Goal: Task Accomplishment & Management: Use online tool/utility

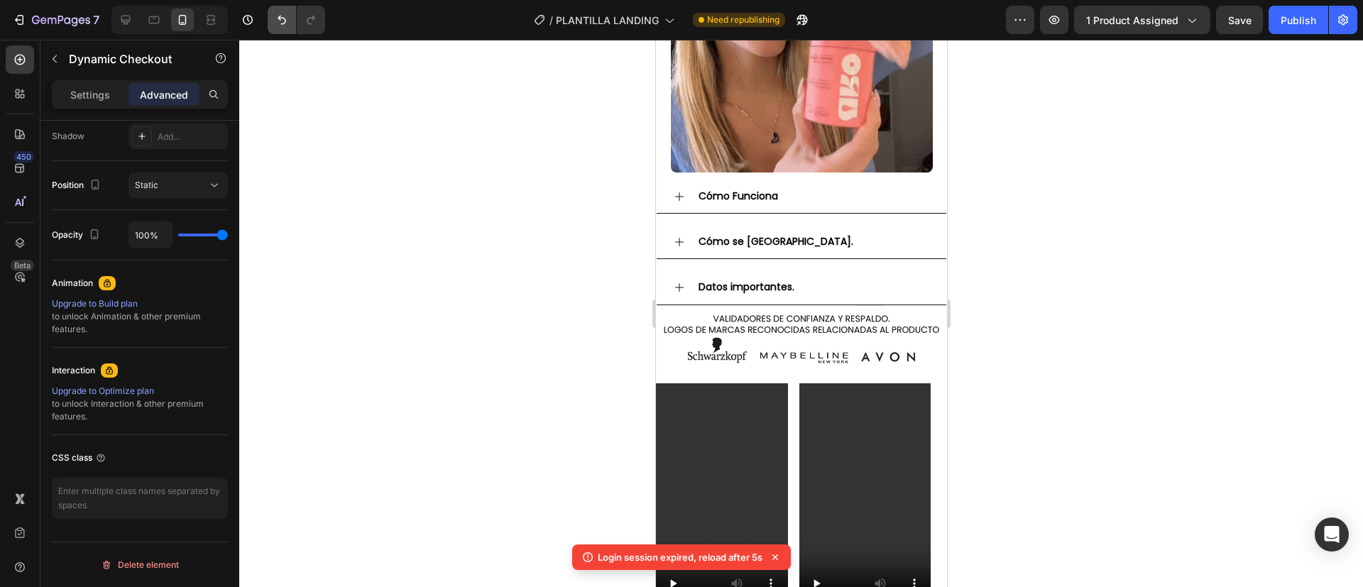
scroll to position [725, 0]
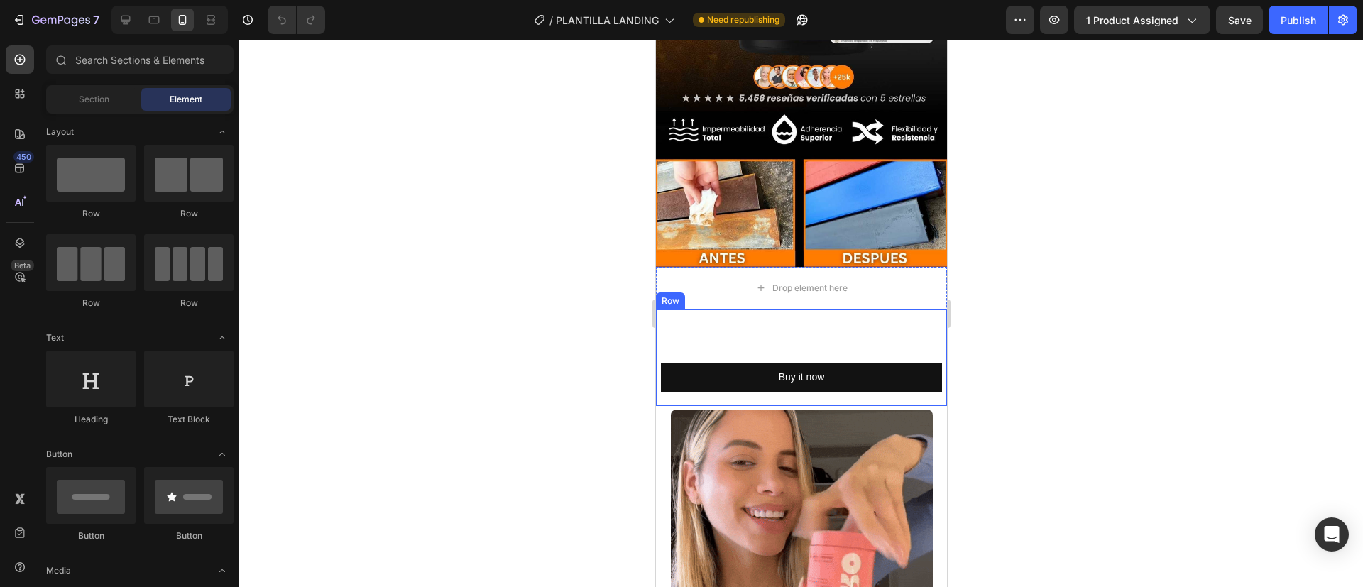
scroll to position [321, 0]
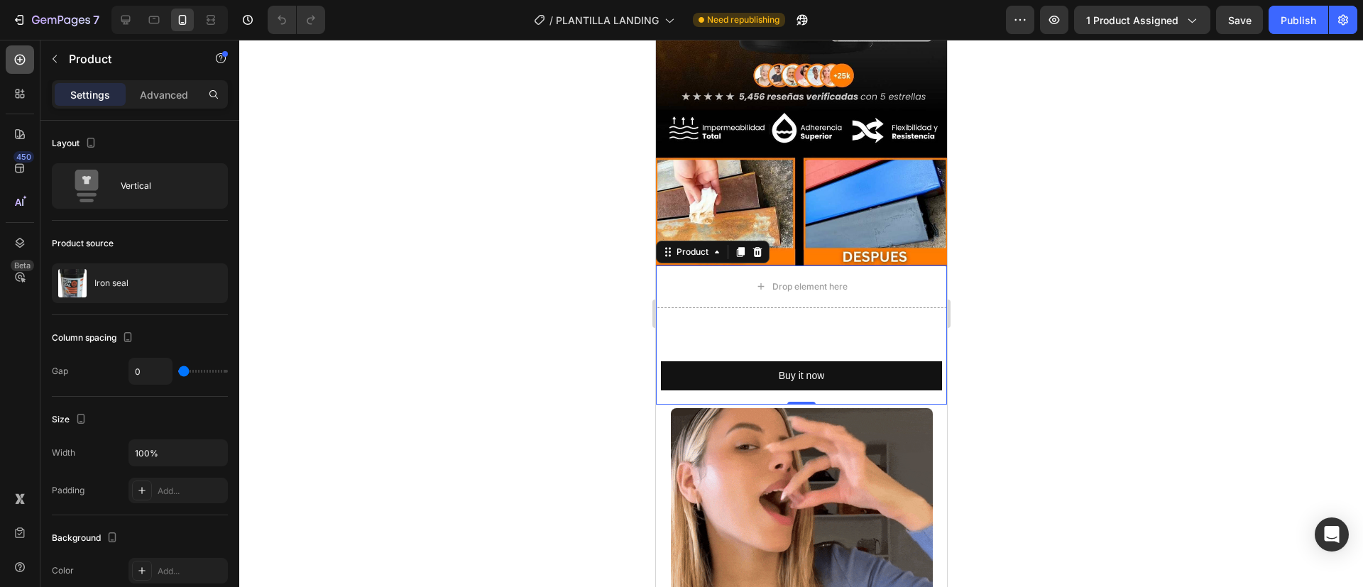
click at [9, 54] on div at bounding box center [20, 59] width 28 height 28
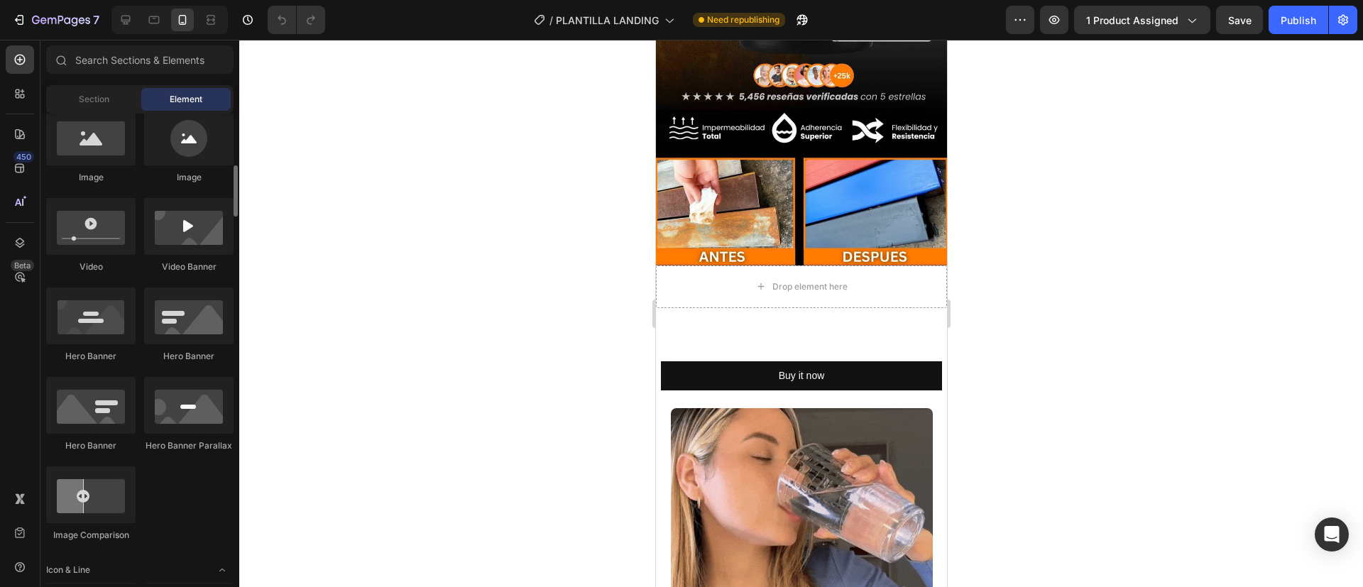
scroll to position [343, 0]
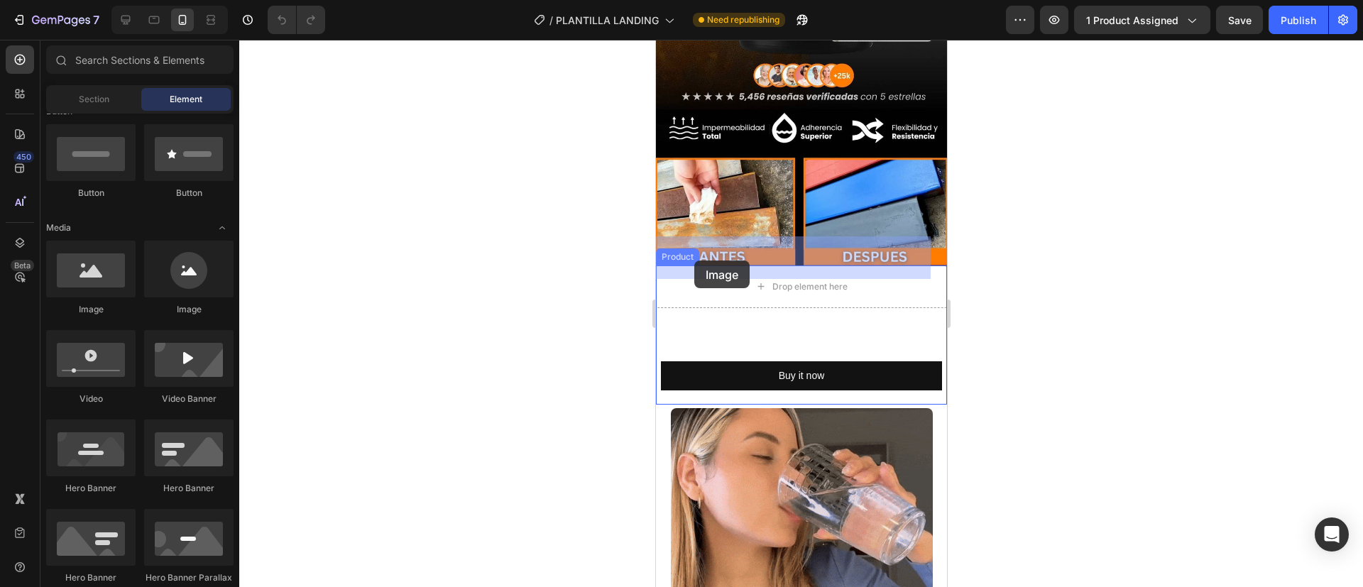
drag, startPoint x: 783, startPoint y: 333, endPoint x: 753, endPoint y: 288, distance: 54.1
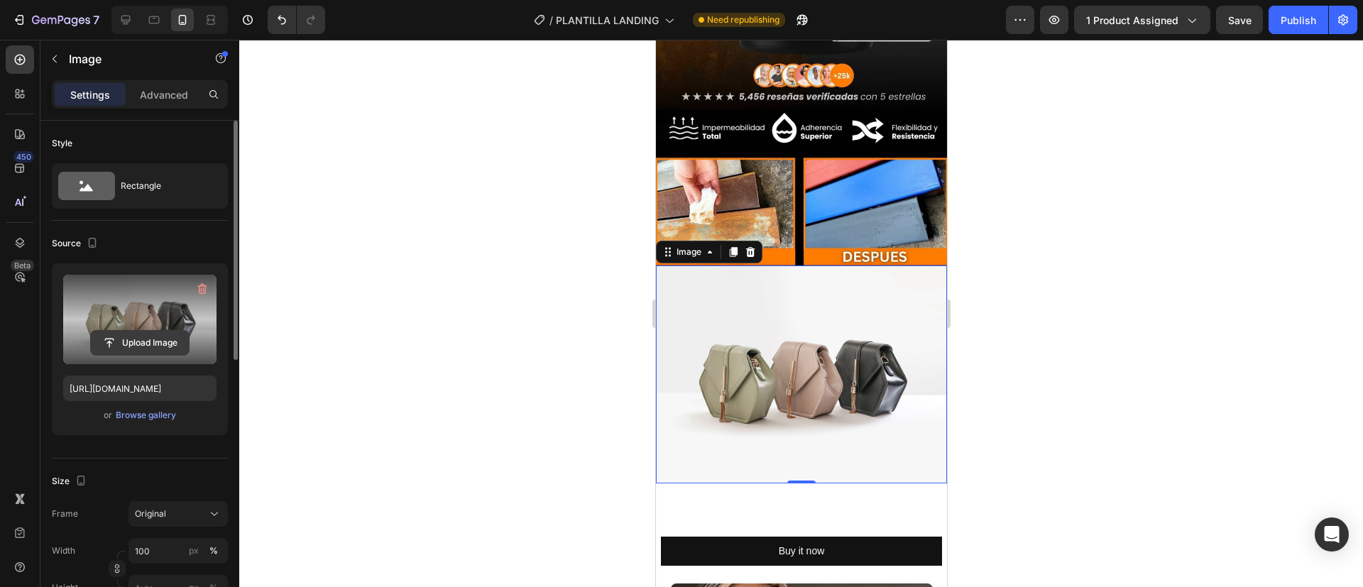
click at [140, 332] on input "file" at bounding box center [140, 343] width 98 height 24
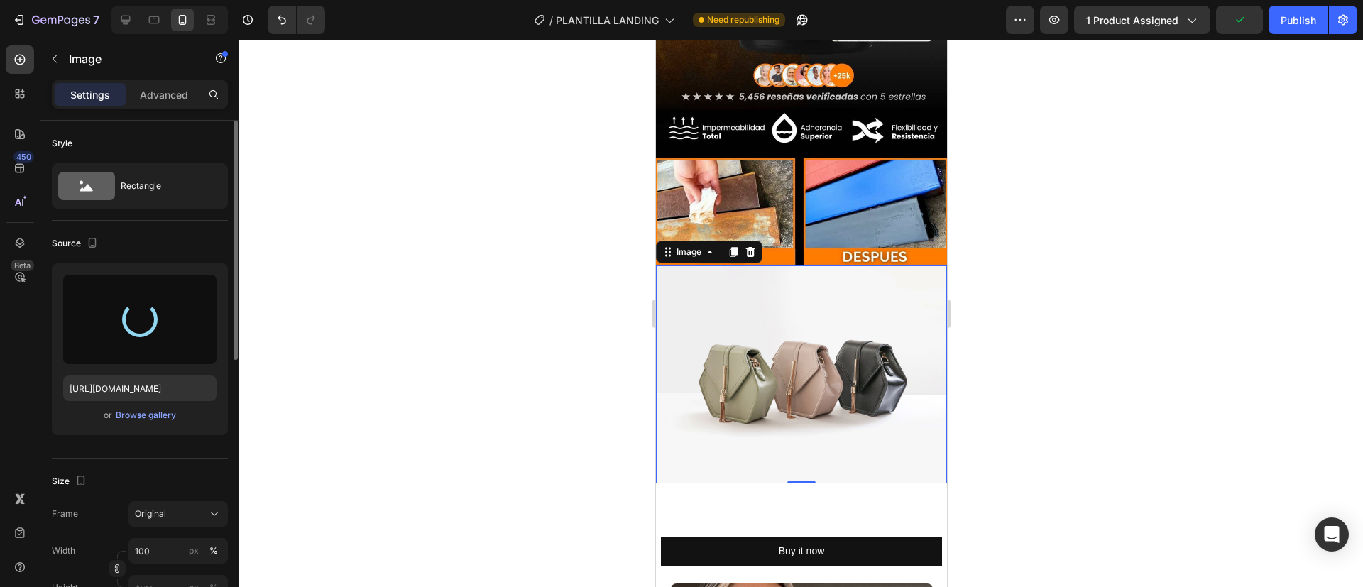
type input "https://cdn.shopify.com/s/files/1/0922/5283/2041/files/gempages_573333860503258…"
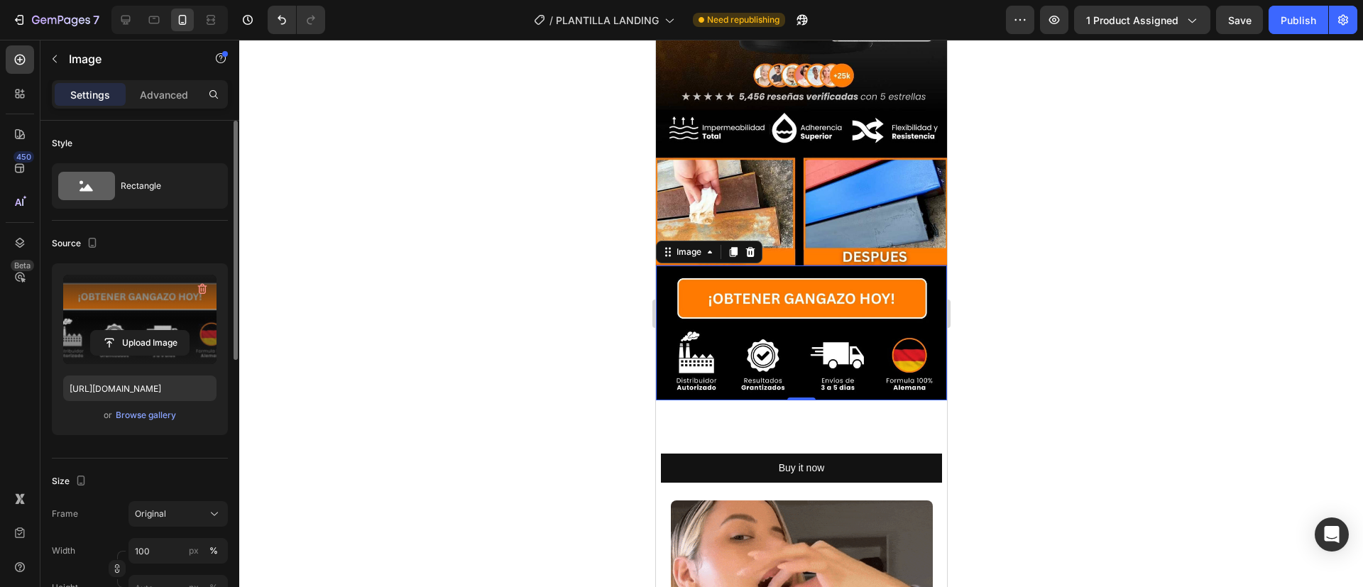
click at [613, 255] on div at bounding box center [800, 313] width 1123 height 547
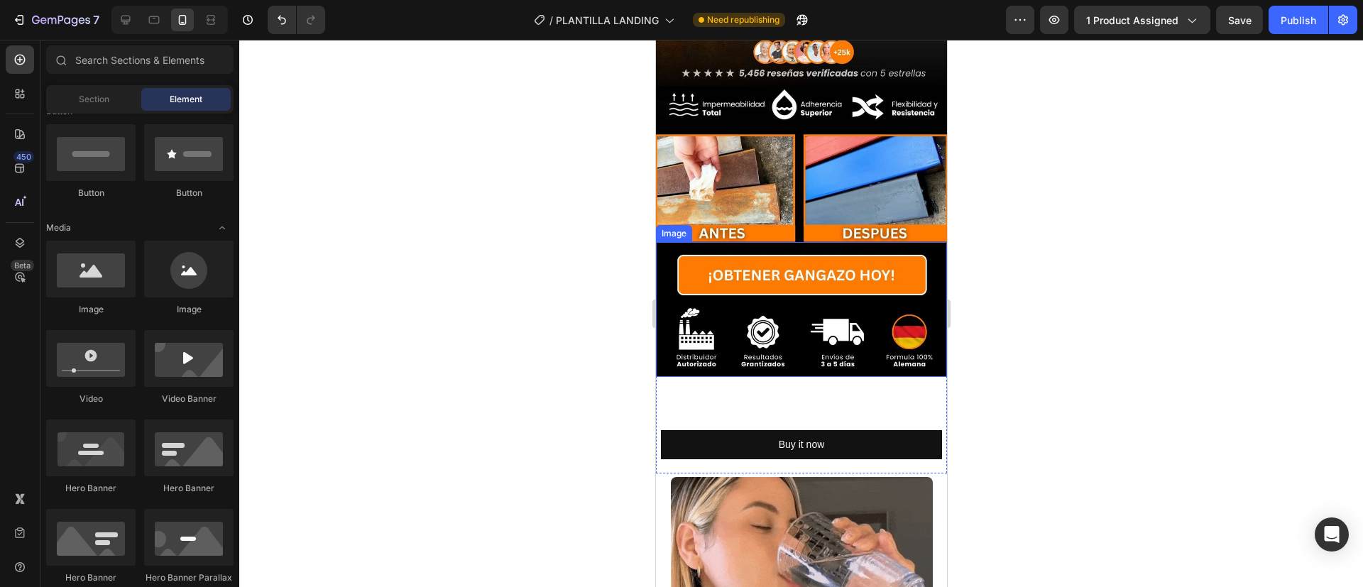
scroll to position [345, 0]
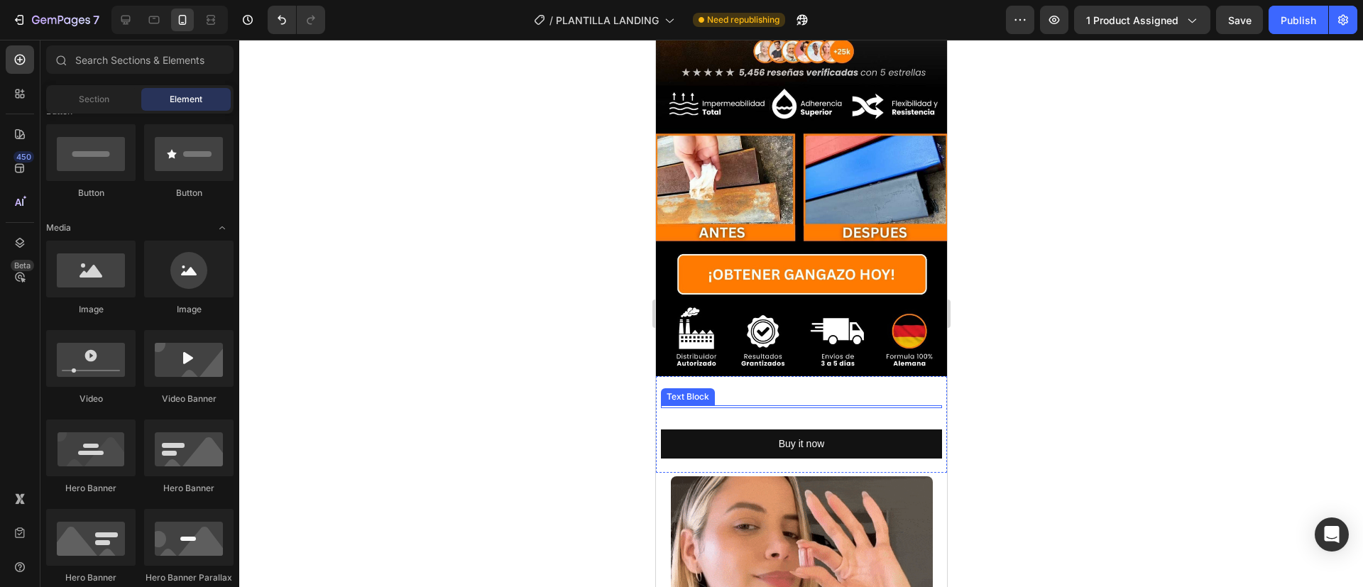
click at [754, 405] on div at bounding box center [800, 406] width 281 height 3
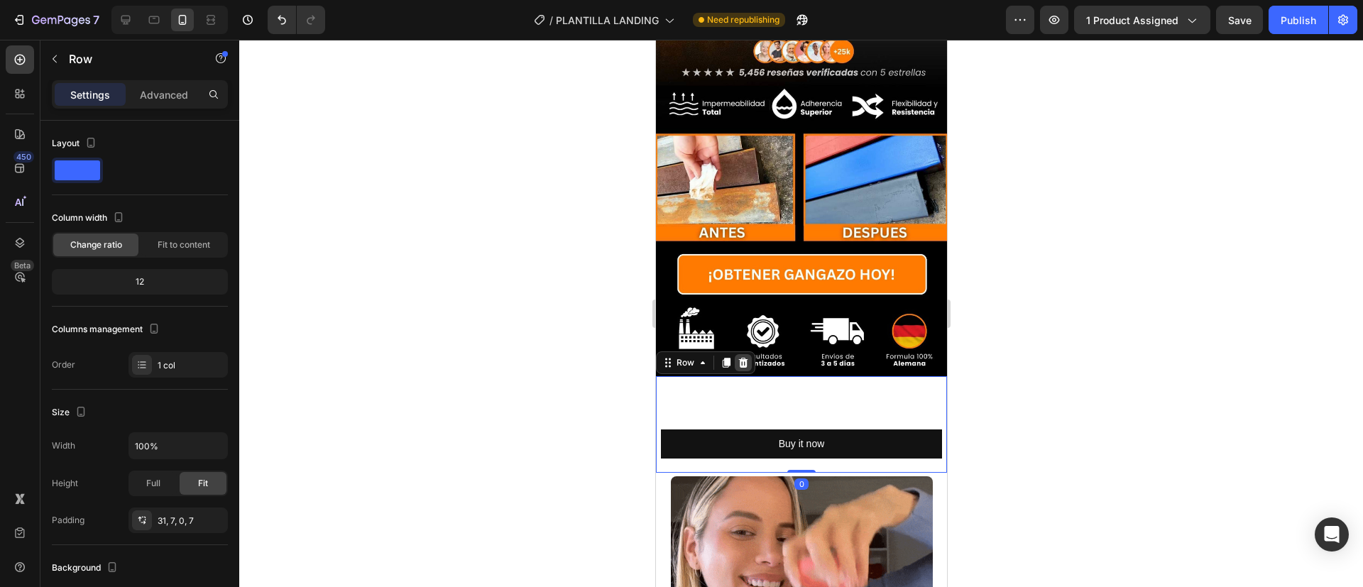
click at [742, 358] on icon at bounding box center [742, 363] width 9 height 10
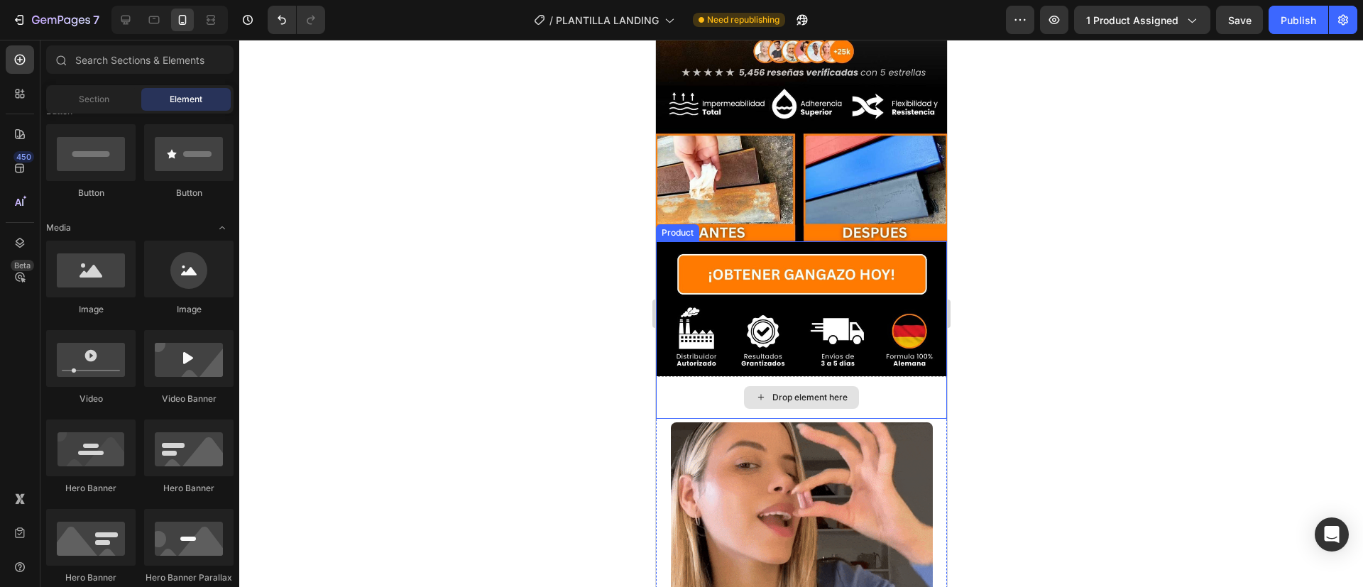
click at [728, 376] on div "Drop element here" at bounding box center [800, 397] width 291 height 43
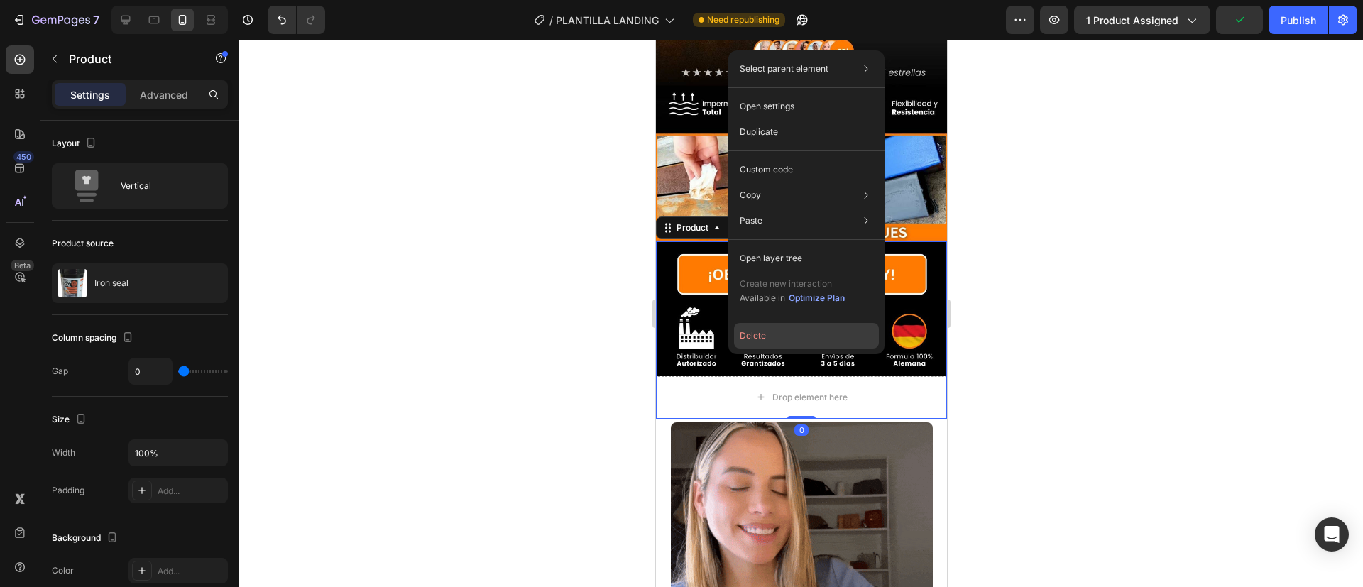
click at [749, 336] on button "Delete" at bounding box center [806, 336] width 145 height 26
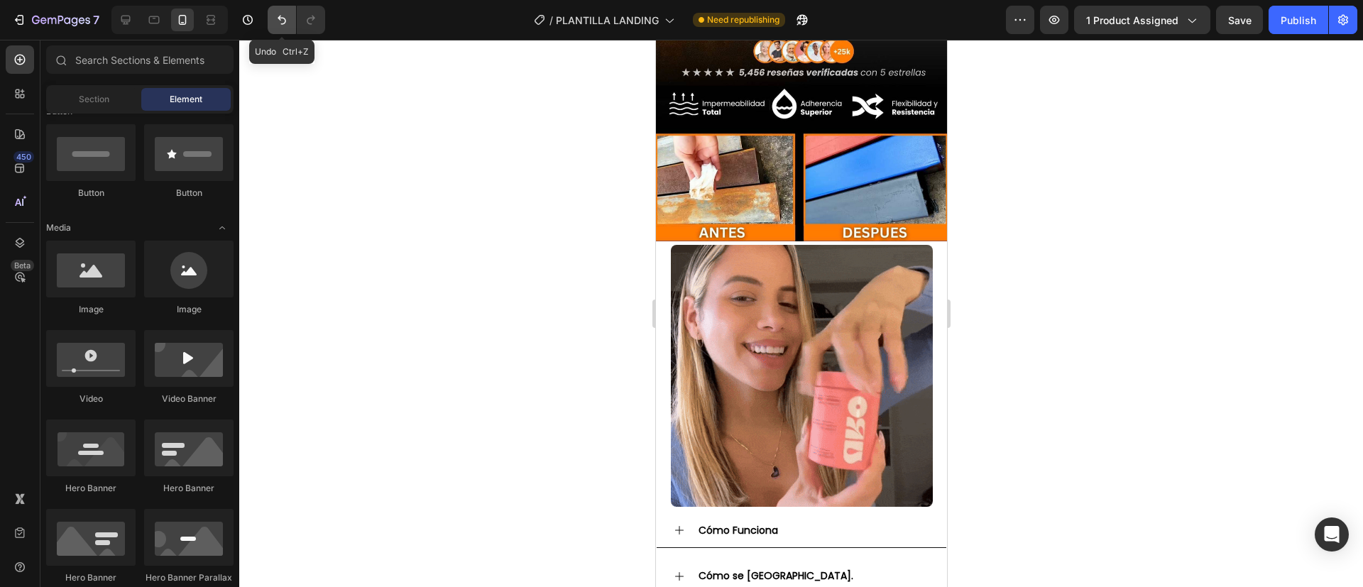
click at [279, 14] on icon "Undo/Redo" at bounding box center [282, 20] width 14 height 14
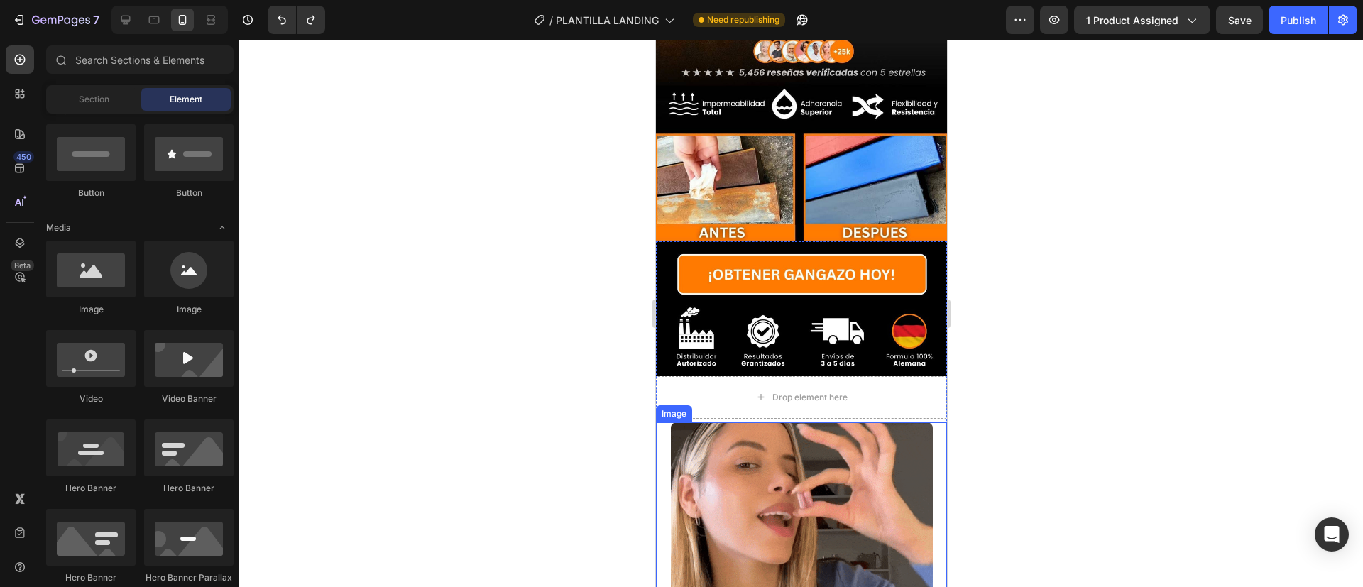
click at [656, 422] on div at bounding box center [800, 553] width 291 height 262
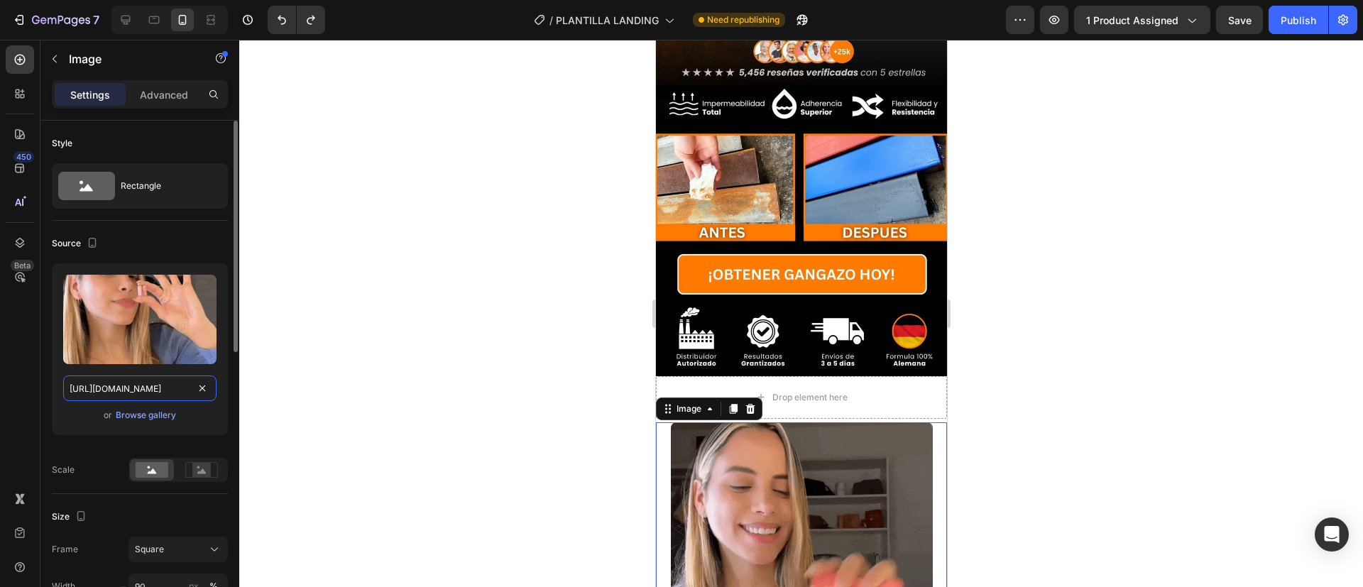
click at [116, 390] on input "https://cdn.shopify.com/s/files/1/0922/5283/2041/files/gempages_573333860503258…" at bounding box center [139, 388] width 153 height 26
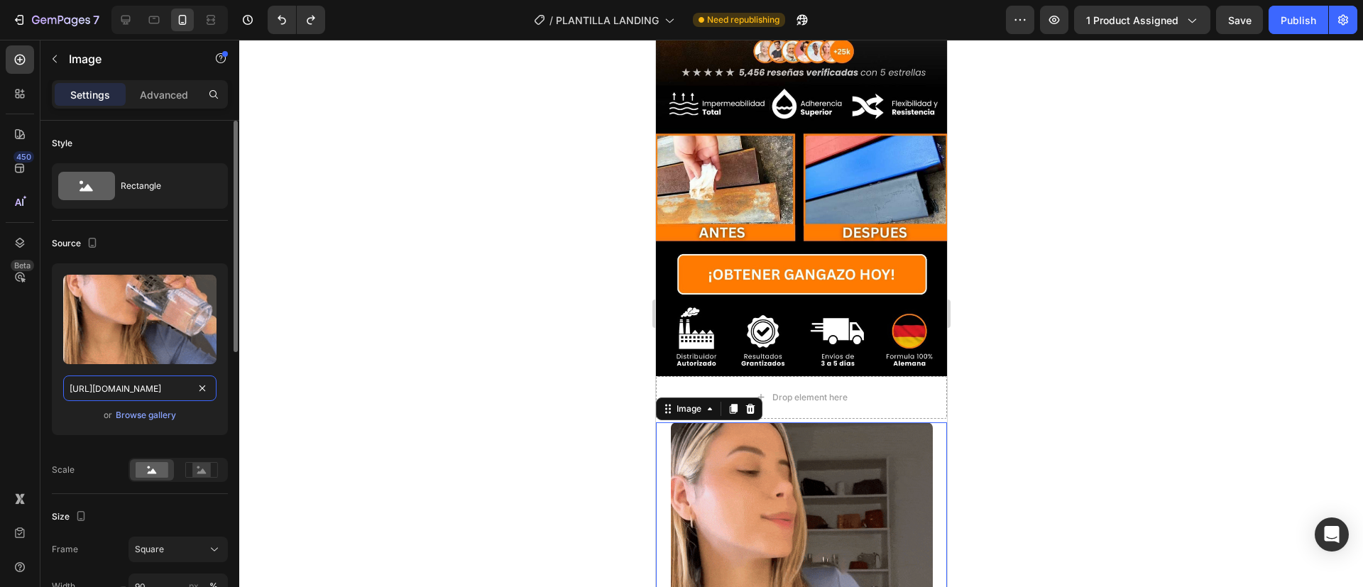
paste input "Distribuidor Autorizado Resultados Grantizados Envíos de 3 a 5 días Formula 100…"
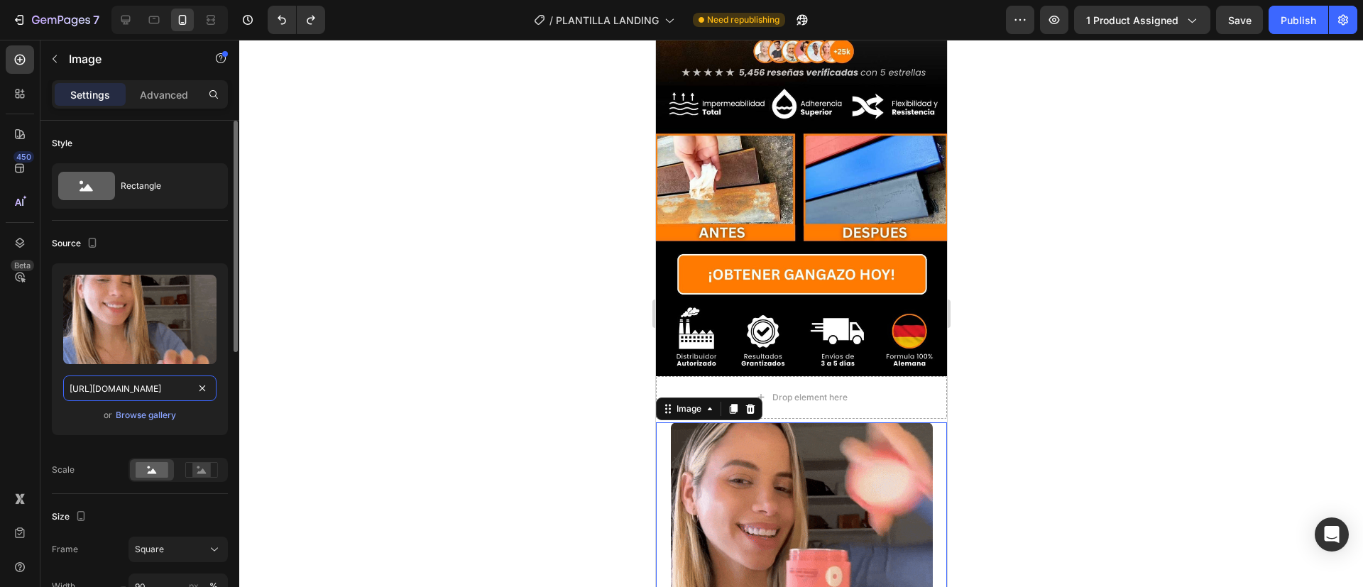
type input "Distribuidor Autorizado Resultados Grantizados Envíos de 3 a 5 días Formula 100…"
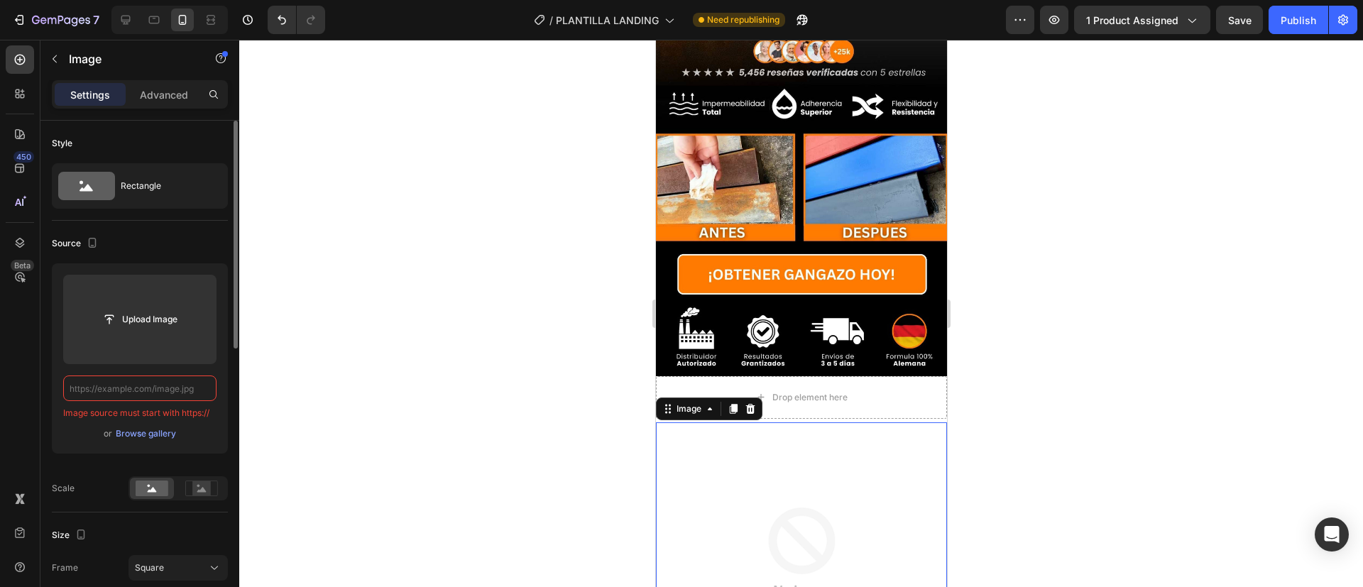
scroll to position [0, 0]
paste input "https://media2.giphy.com/media/v1.Y2lkPTc5MGI3NjExbzlwZnd5dmMzMHV1c2RrZGdxOGdib…"
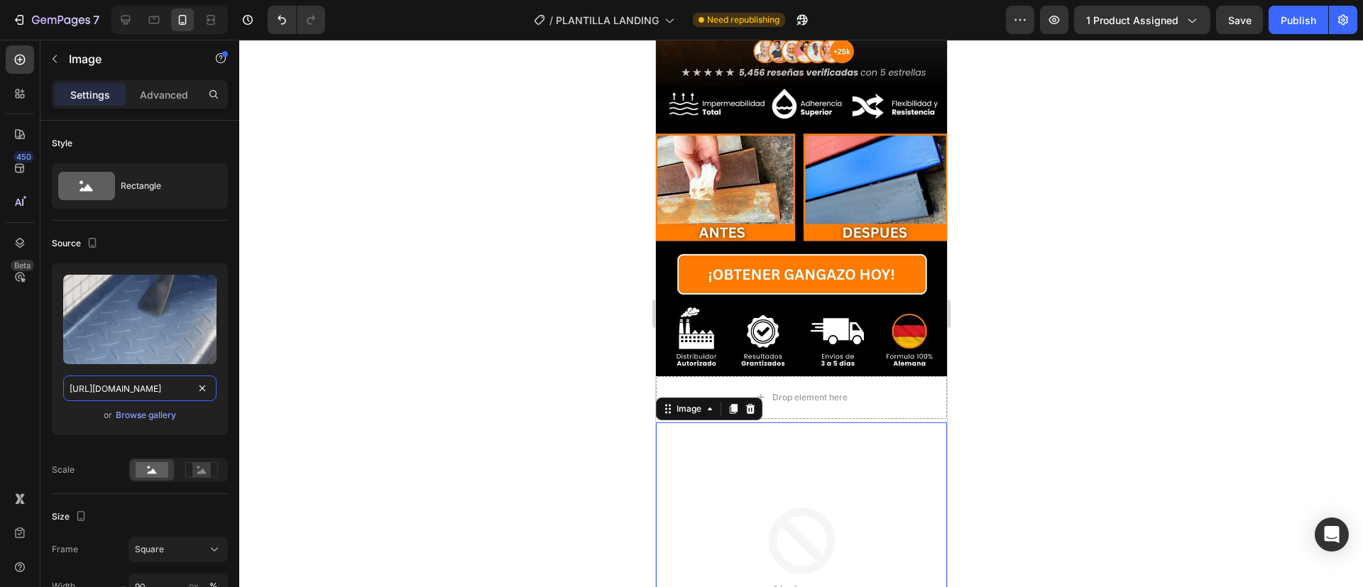
type input "https://media2.giphy.com/media/v1.Y2lkPTc5MGI3NjExbzlwZnd5dmMzMHV1c2RrZGdxOGdib…"
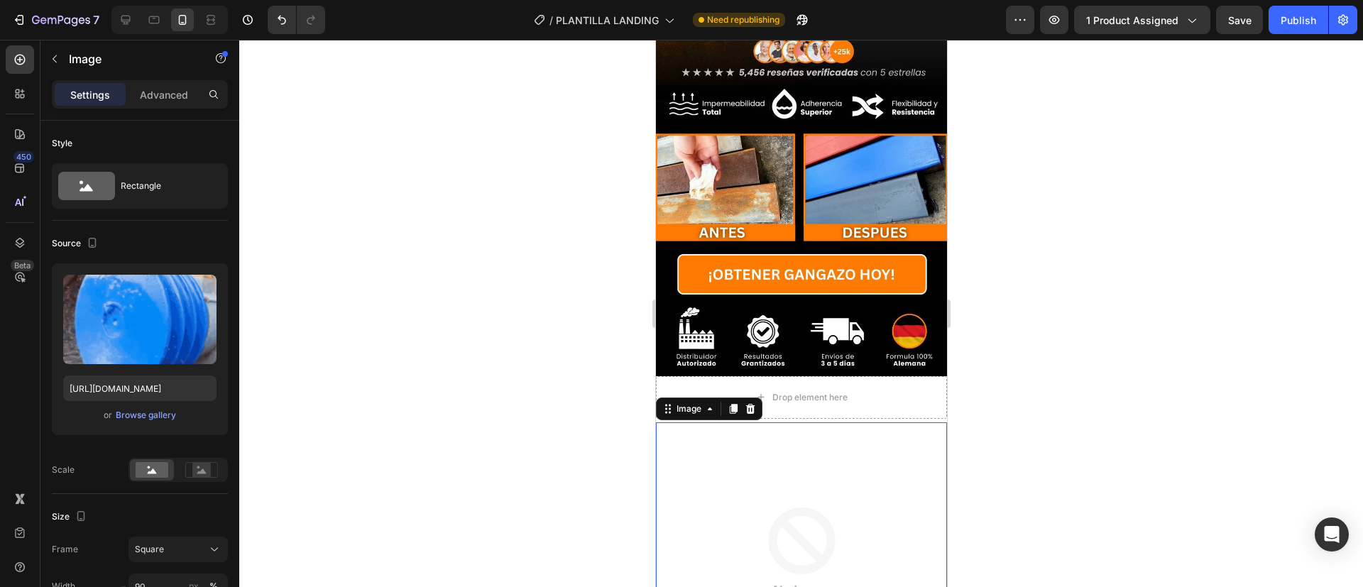
scroll to position [0, 0]
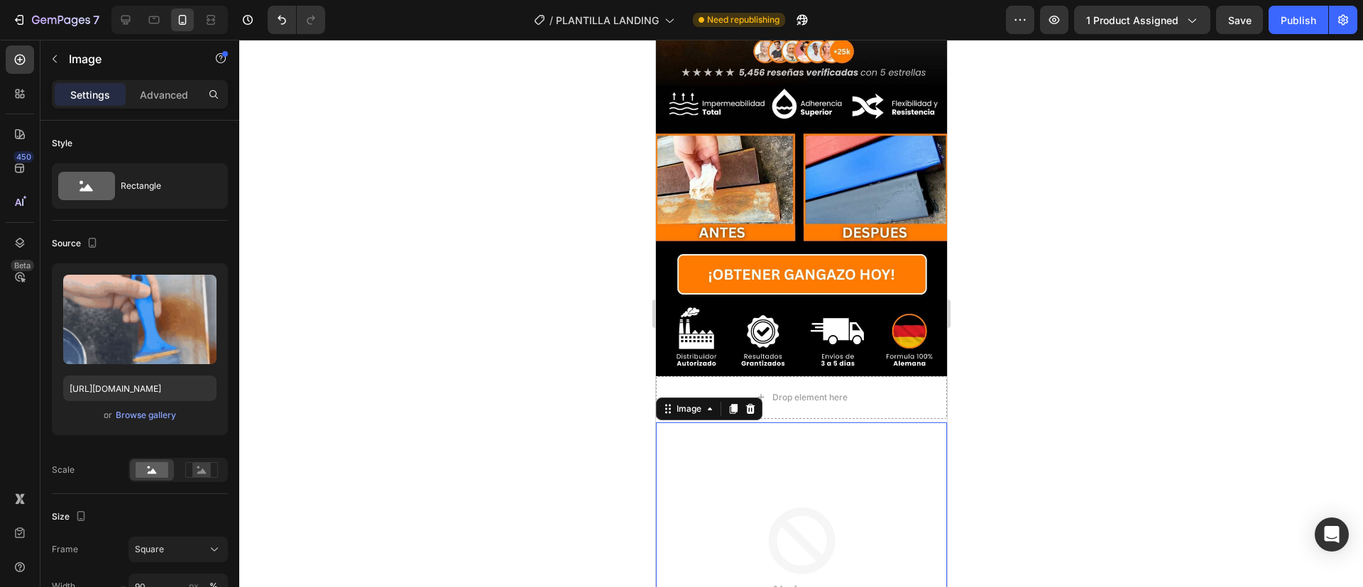
click at [524, 426] on div at bounding box center [800, 313] width 1123 height 547
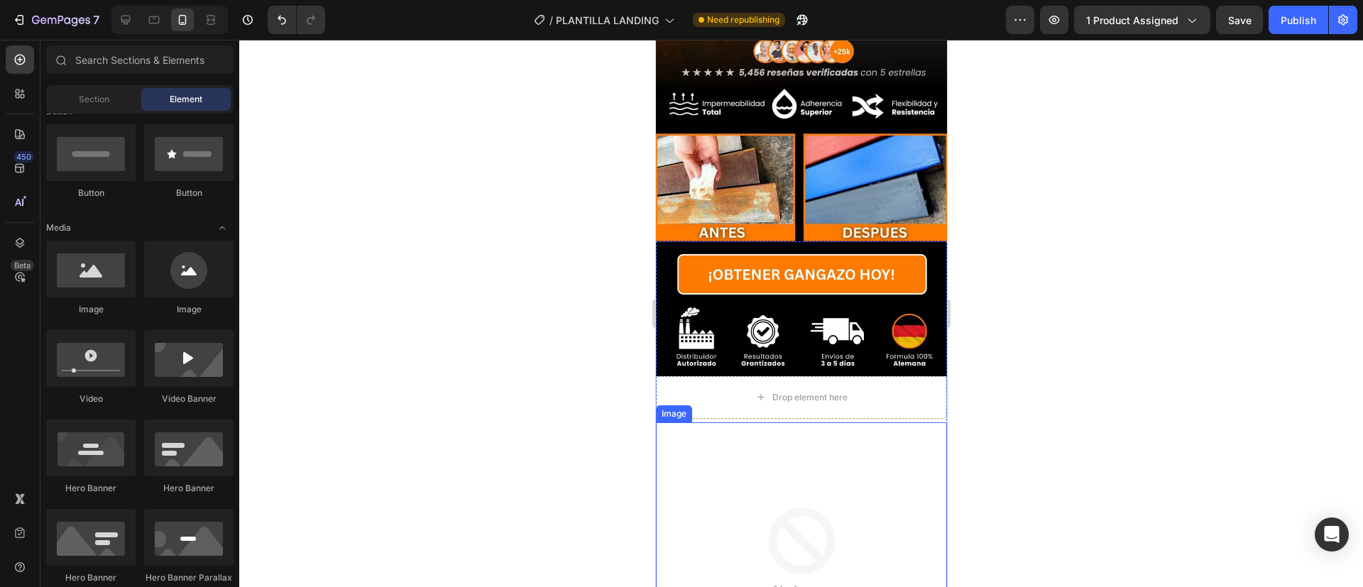
click at [786, 468] on img at bounding box center [801, 553] width 262 height 262
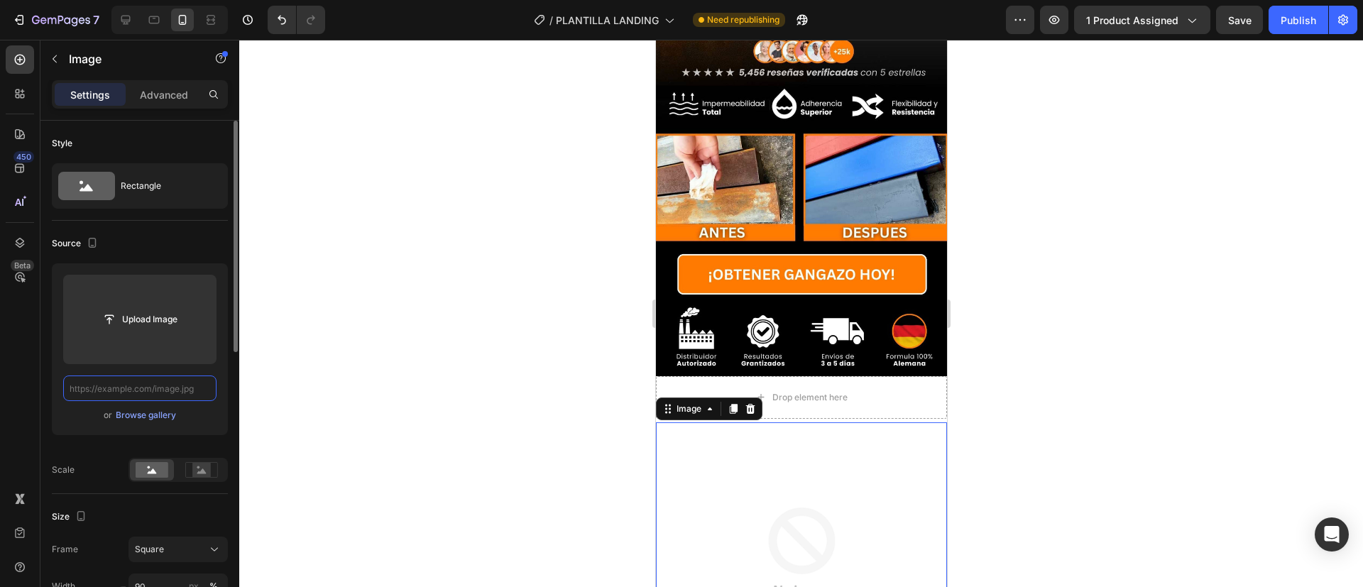
click at [100, 382] on input "text" at bounding box center [139, 388] width 153 height 26
paste input "https://media2.giphy.com/media/v1.Y2lkPTc5MGI3NjExbzlwZnd5dmMzMHV1c2RrZGdxOGdib…"
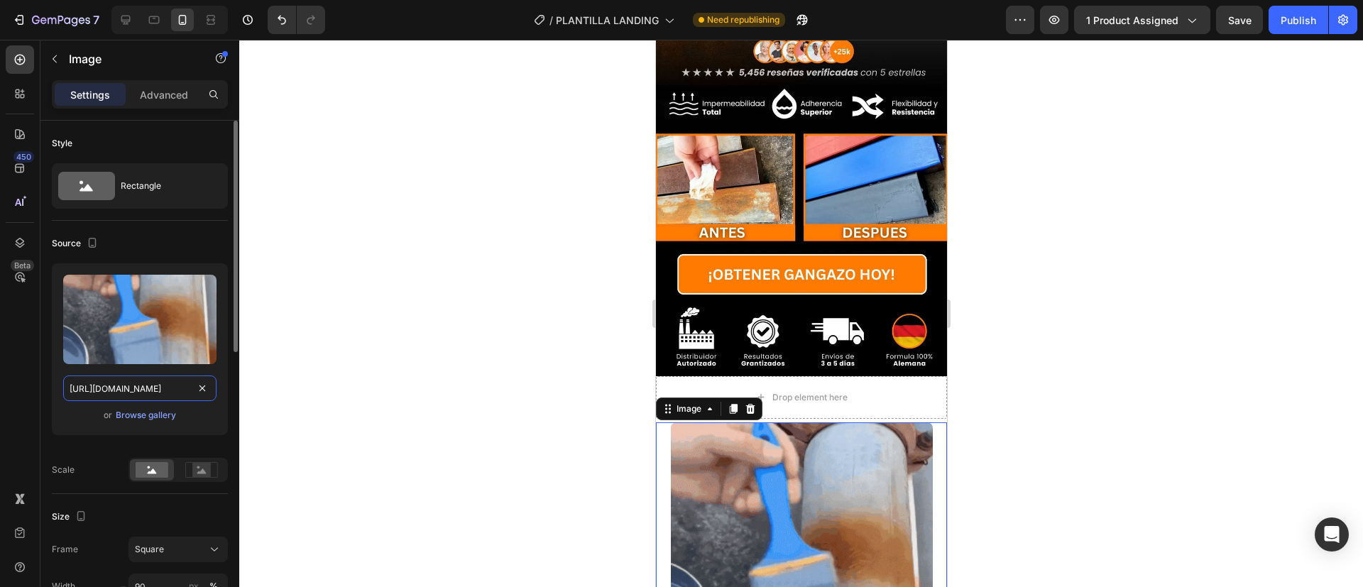
scroll to position [0, 730]
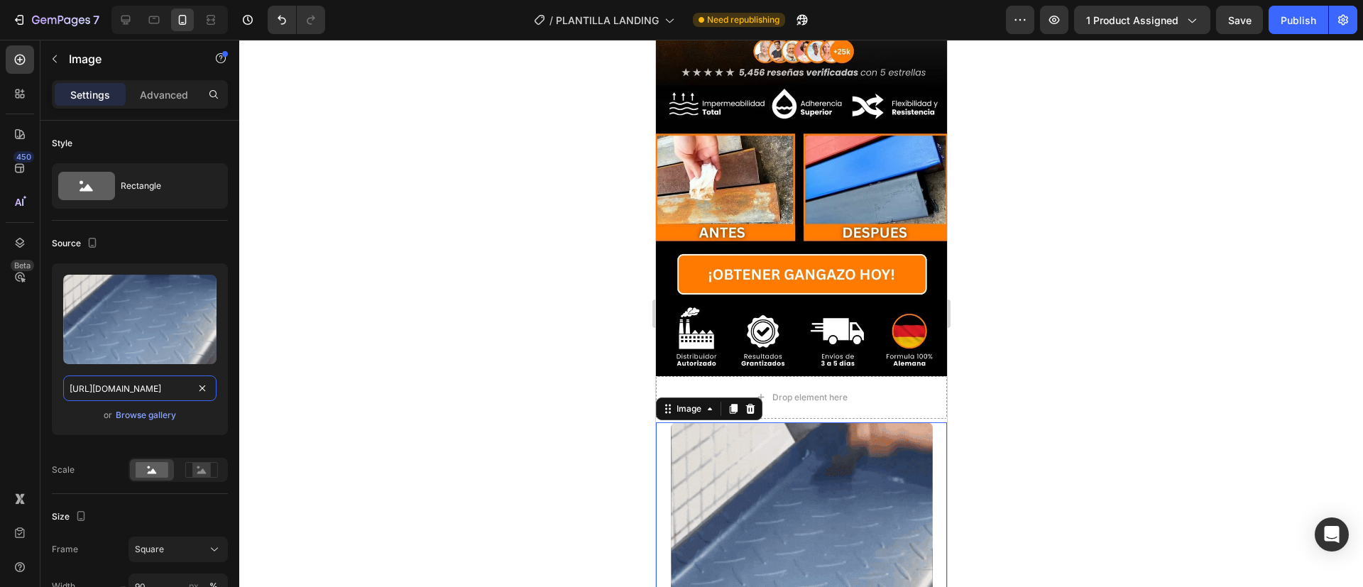
type input "https://media2.giphy.com/media/v1.Y2lkPTc5MGI3NjExbzlwZnd5dmMzMHV1c2RrZGdxOGdib…"
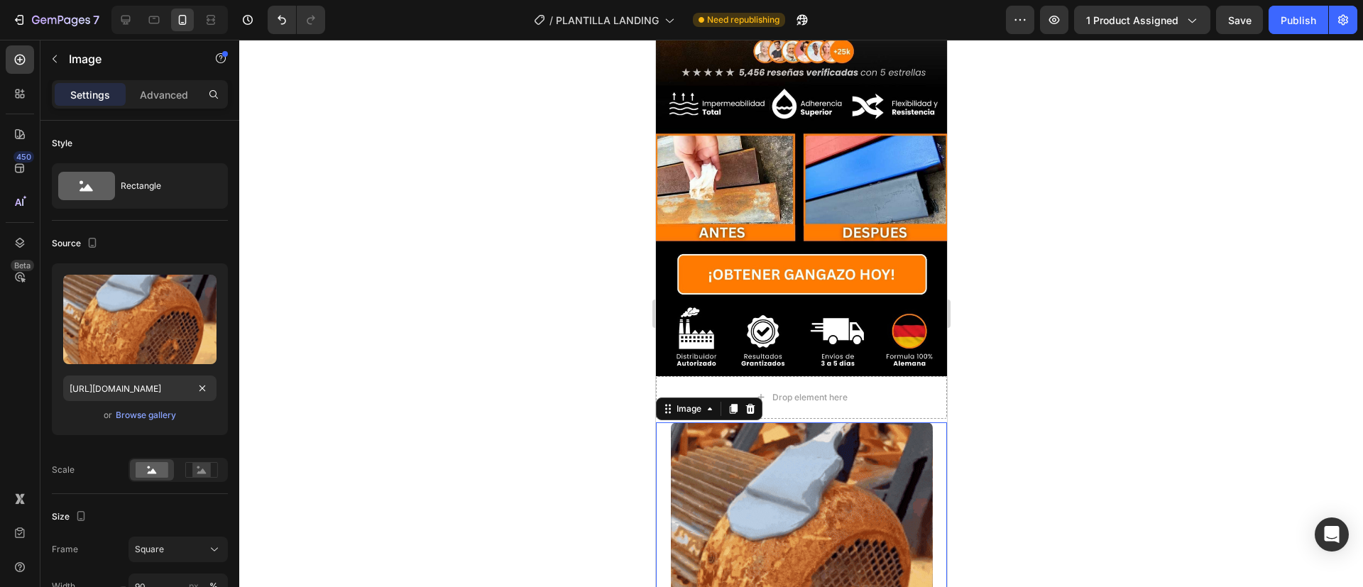
scroll to position [0, 0]
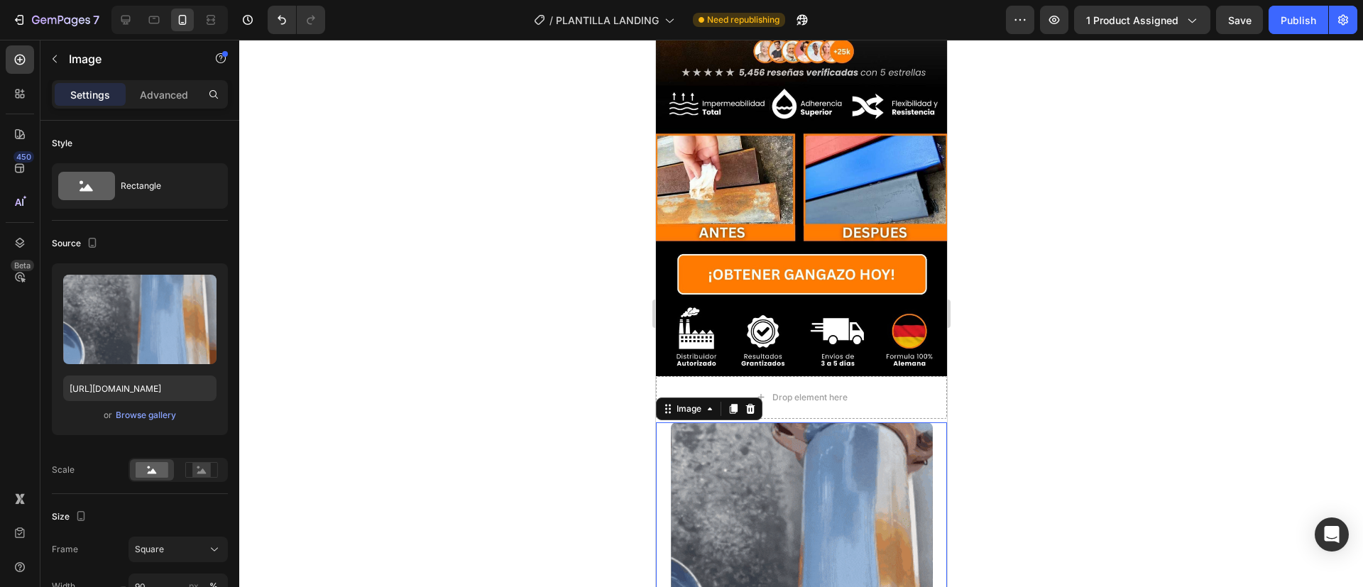
click at [520, 376] on div at bounding box center [800, 313] width 1123 height 547
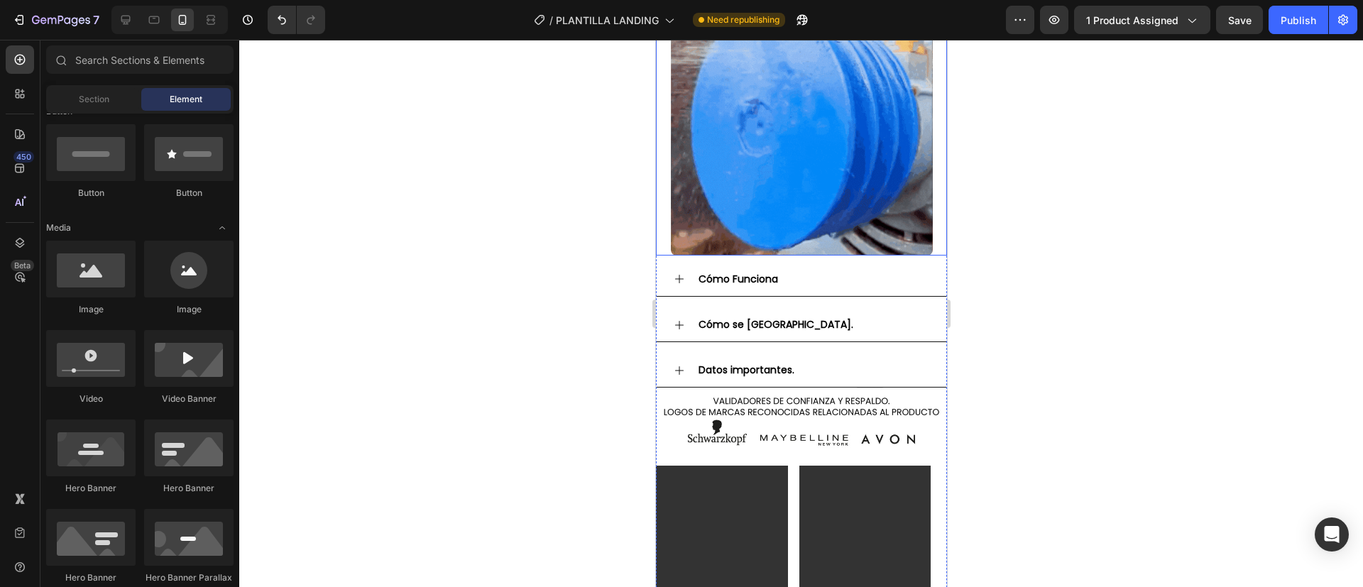
scroll to position [741, 0]
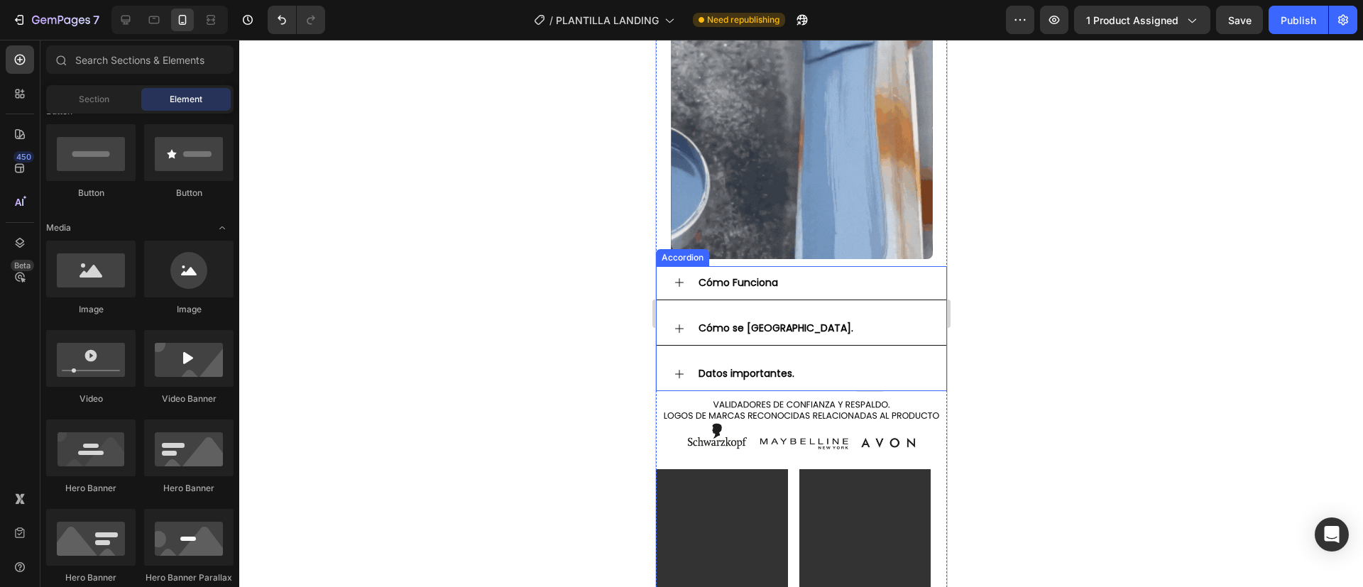
click at [661, 251] on div "Accordion" at bounding box center [682, 257] width 48 height 13
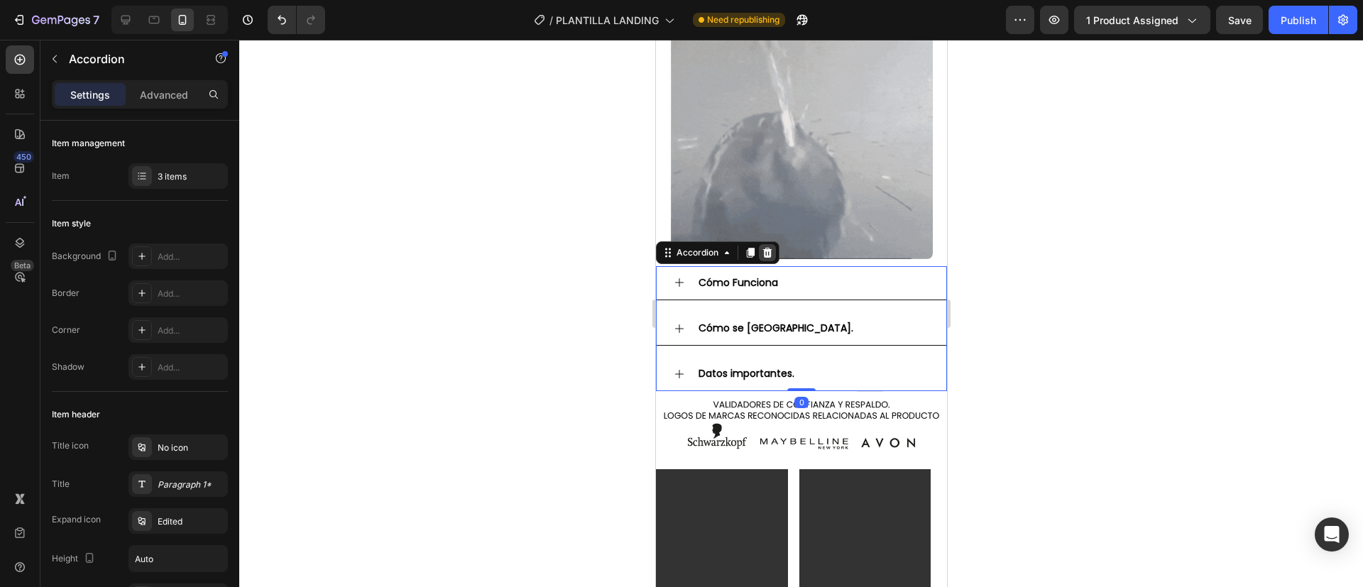
click at [766, 248] on icon at bounding box center [766, 253] width 9 height 10
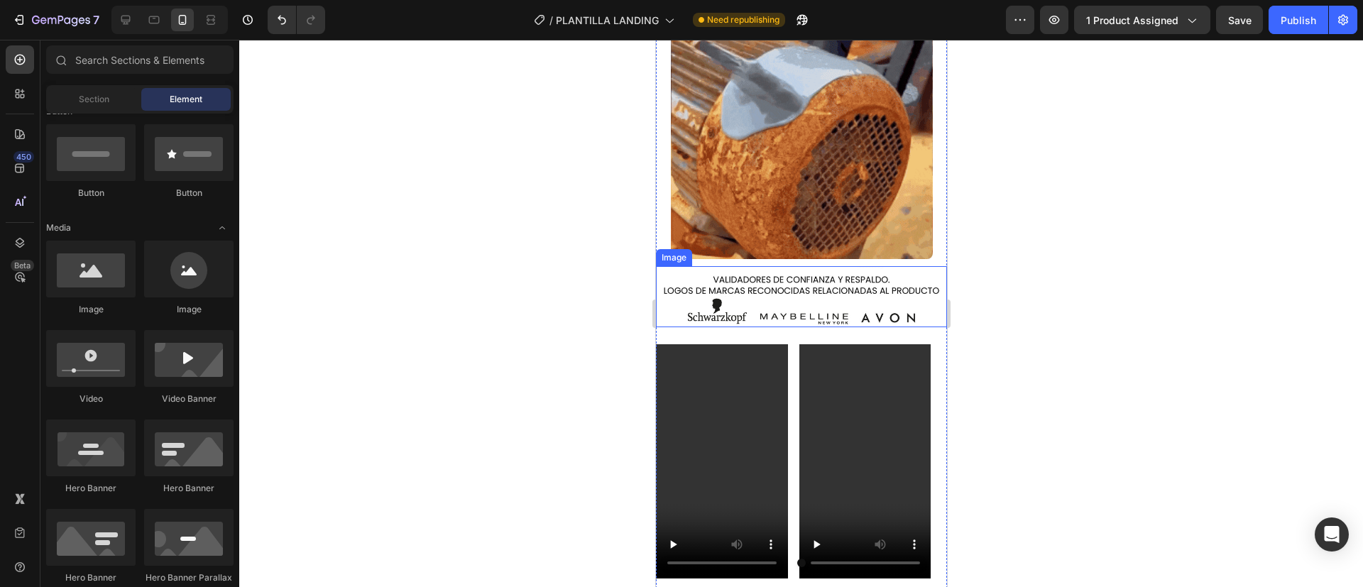
click at [673, 266] on img at bounding box center [800, 296] width 291 height 61
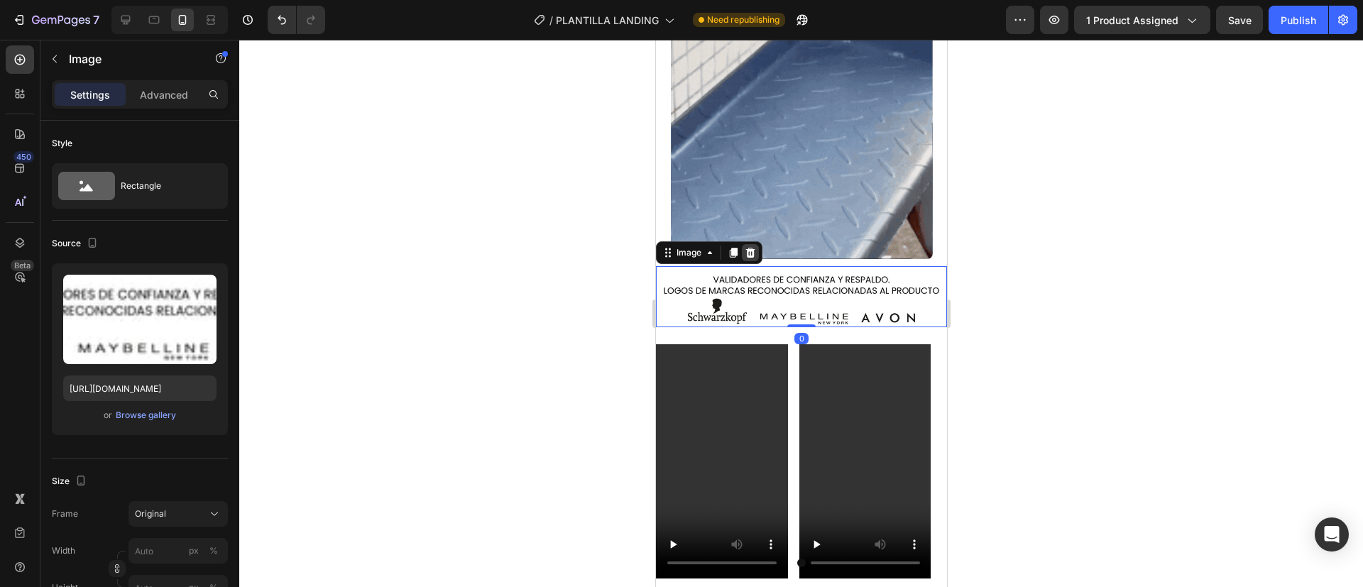
click at [749, 248] on icon at bounding box center [749, 253] width 9 height 10
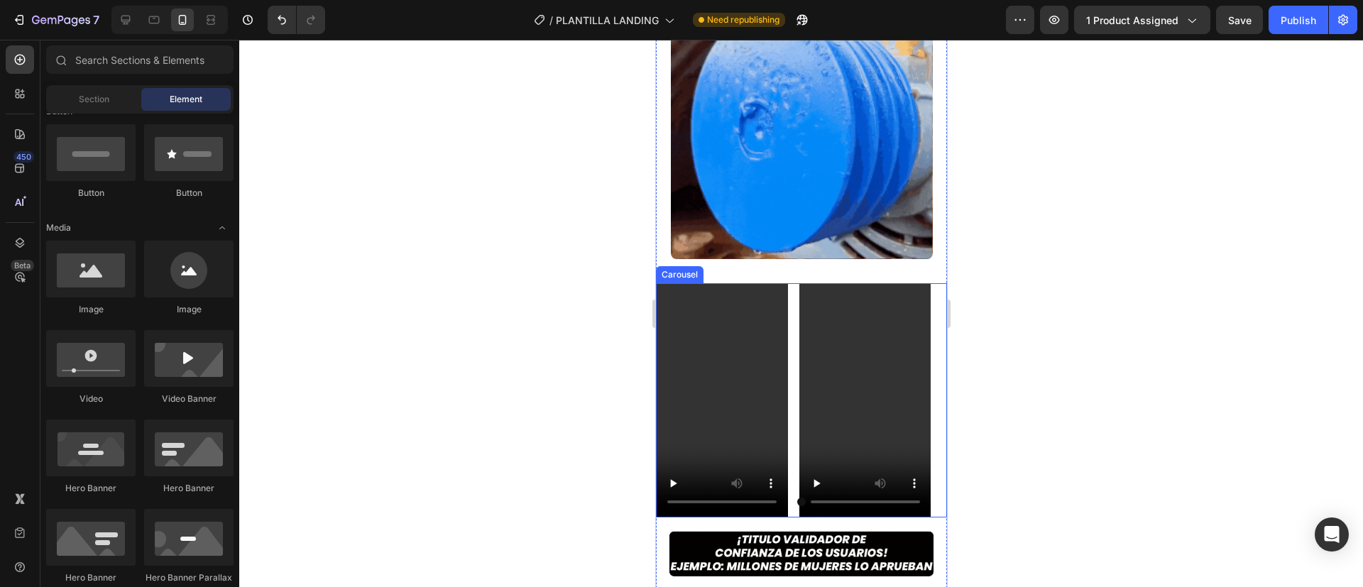
click at [789, 283] on div "Video Video" at bounding box center [800, 400] width 291 height 234
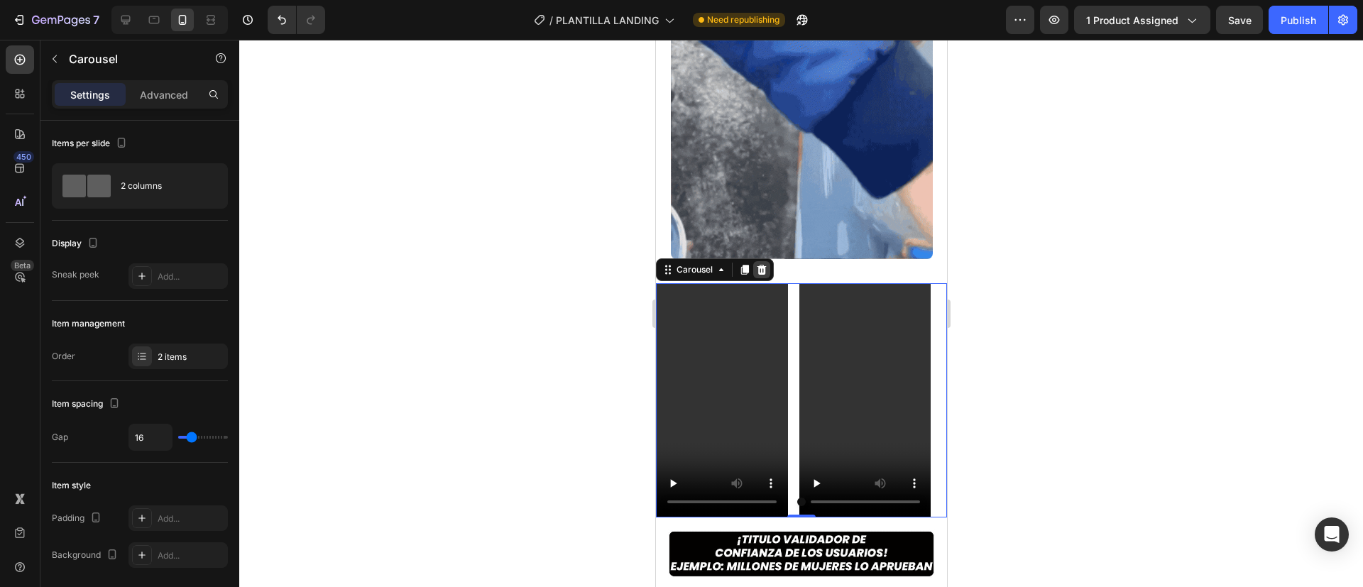
click at [761, 265] on icon at bounding box center [761, 270] width 9 height 10
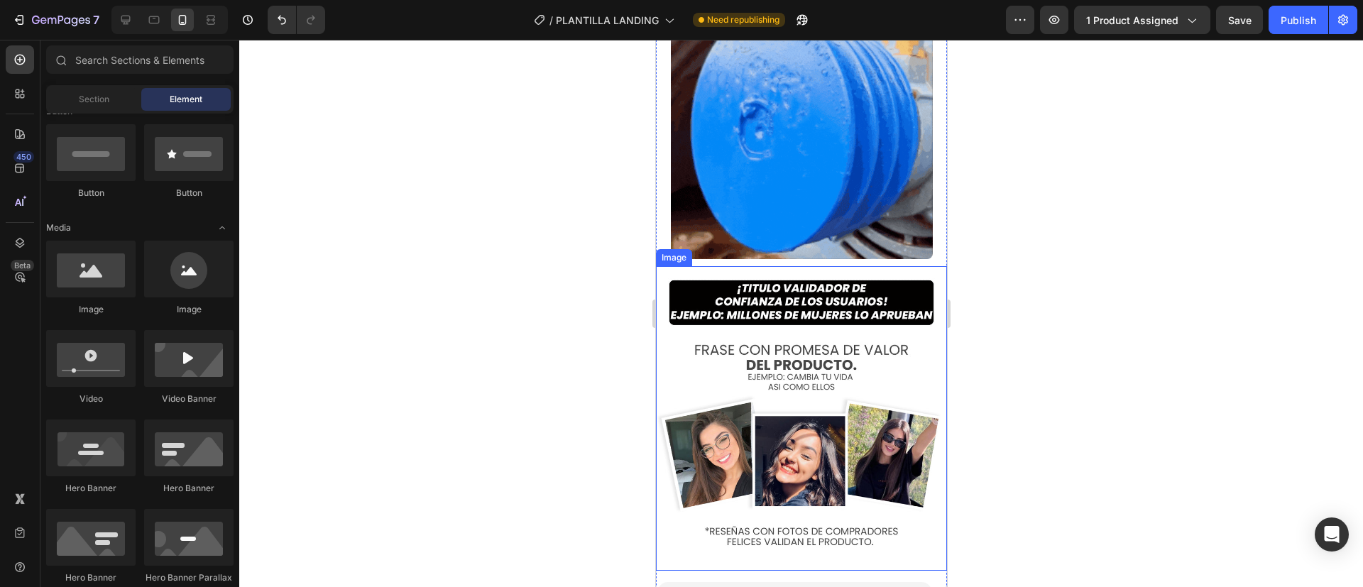
click at [771, 266] on img at bounding box center [800, 418] width 291 height 304
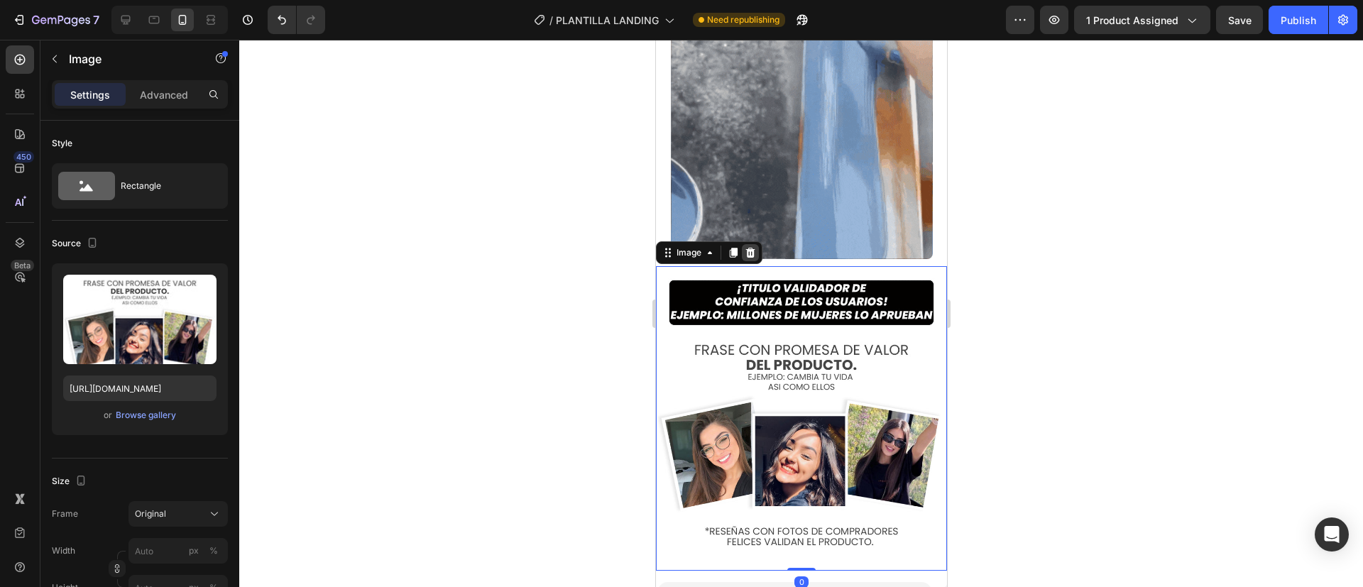
click at [749, 248] on icon at bounding box center [749, 253] width 9 height 10
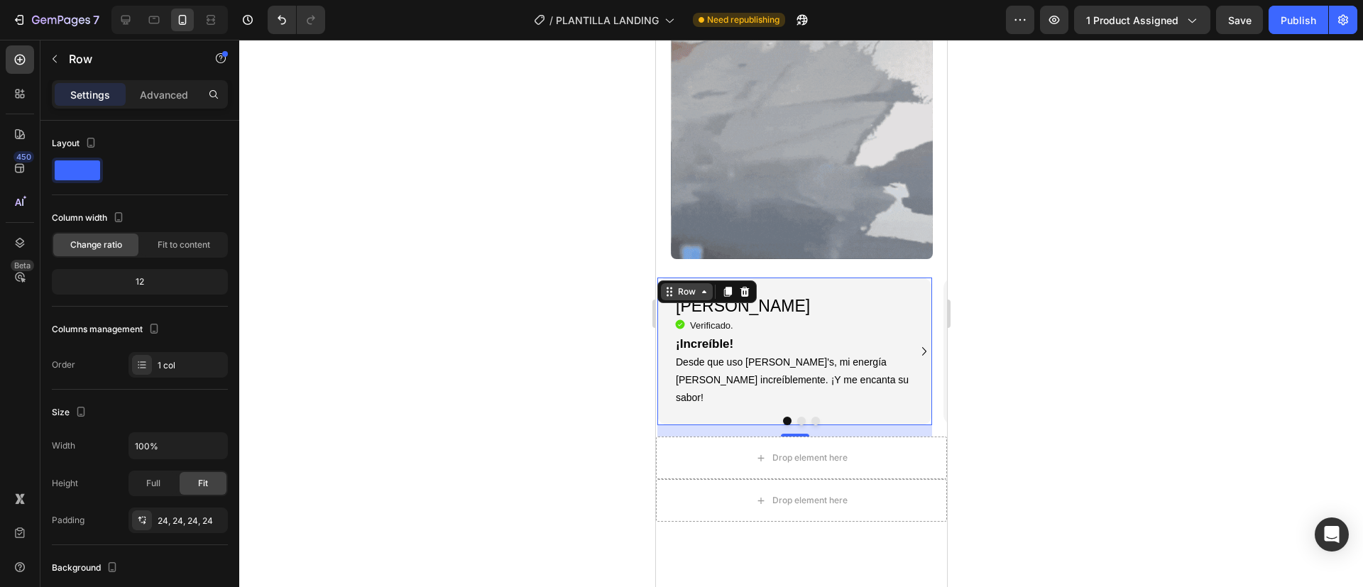
click at [670, 280] on div "Row" at bounding box center [705, 291] width 99 height 23
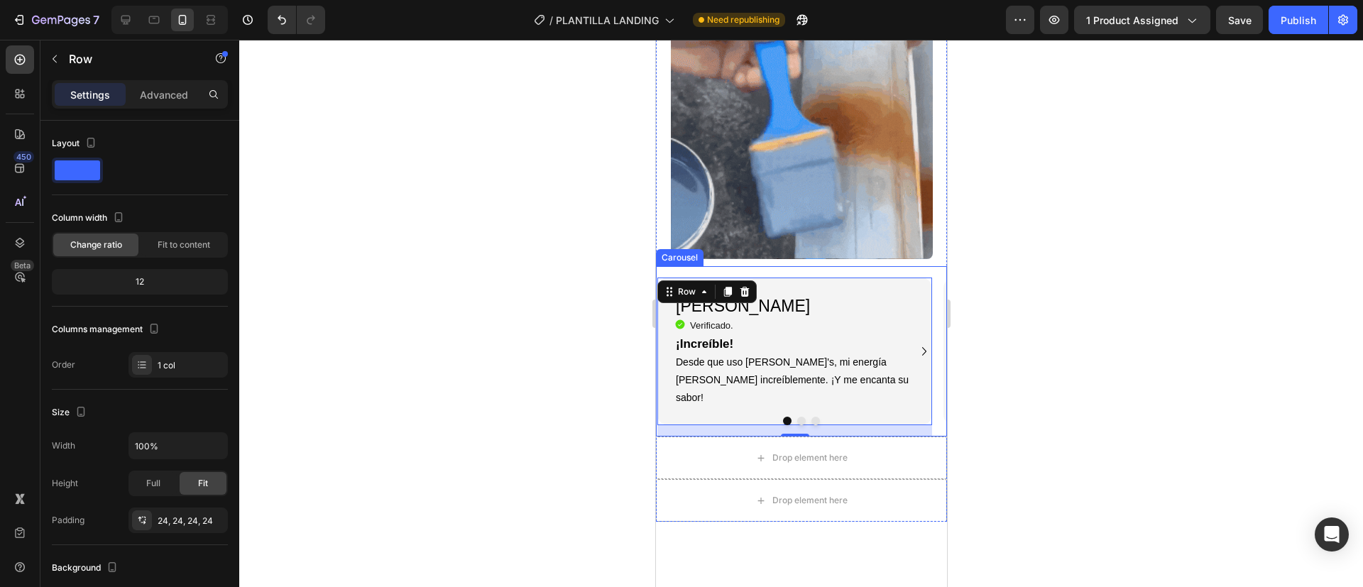
click at [681, 266] on div "Luna G. Heading Icon Verificado. Heading Icon List ¡Increíble! Desde que uso Ma…" at bounding box center [800, 351] width 291 height 171
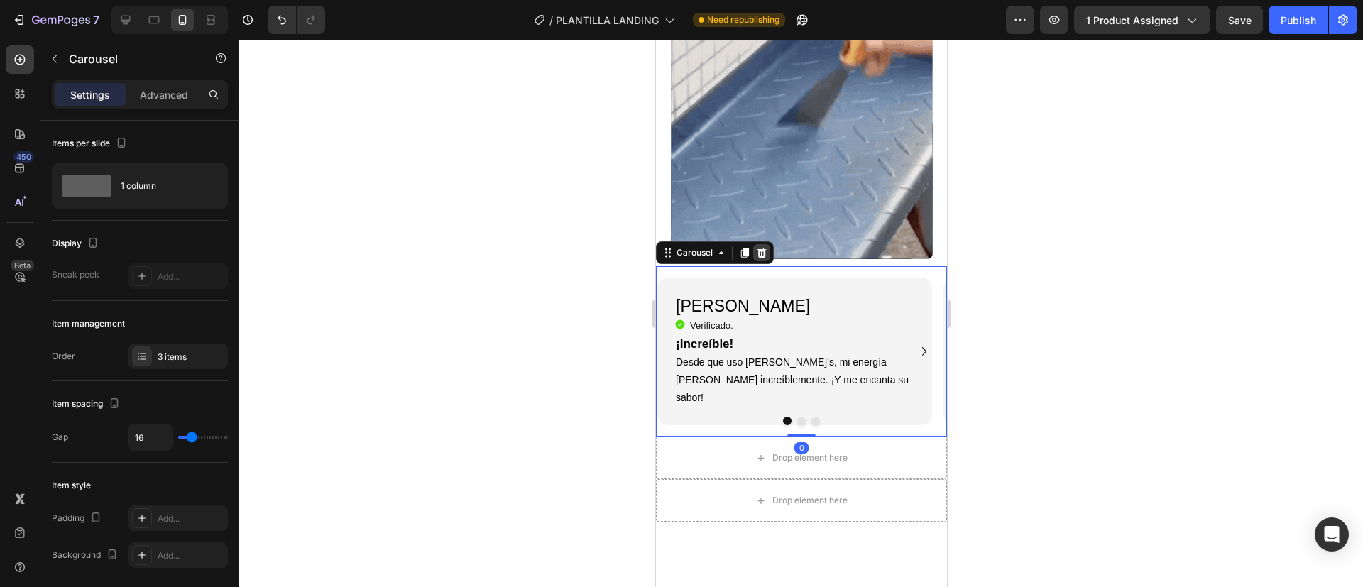
click at [762, 247] on icon at bounding box center [760, 252] width 11 height 11
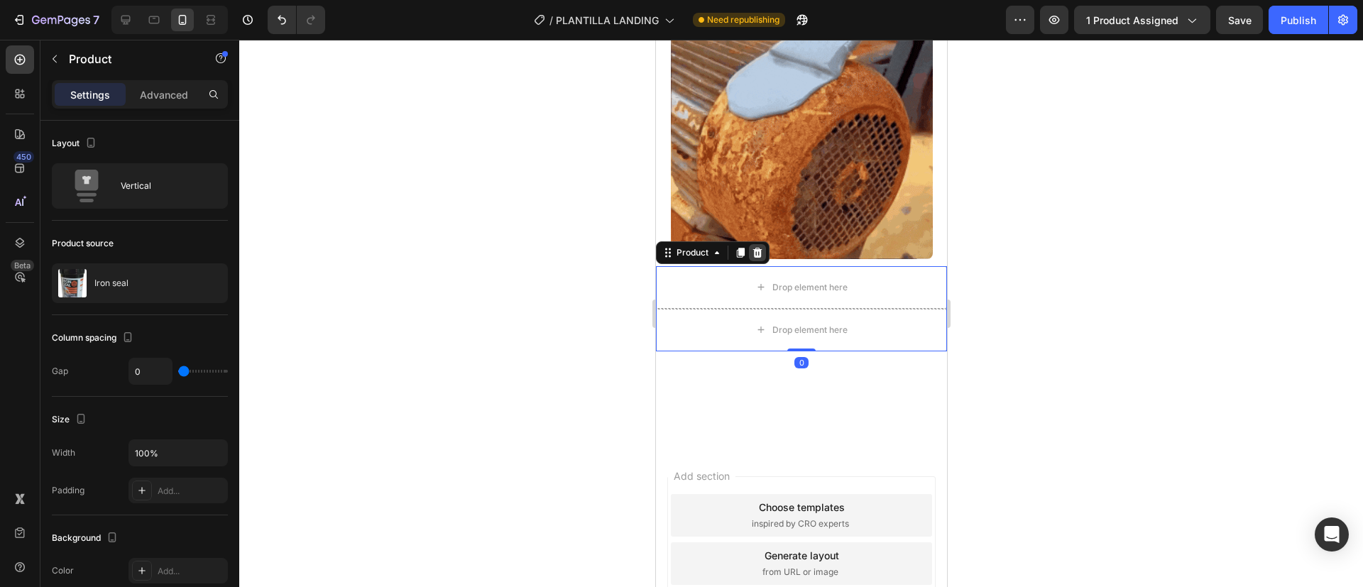
click at [757, 248] on icon at bounding box center [756, 253] width 9 height 10
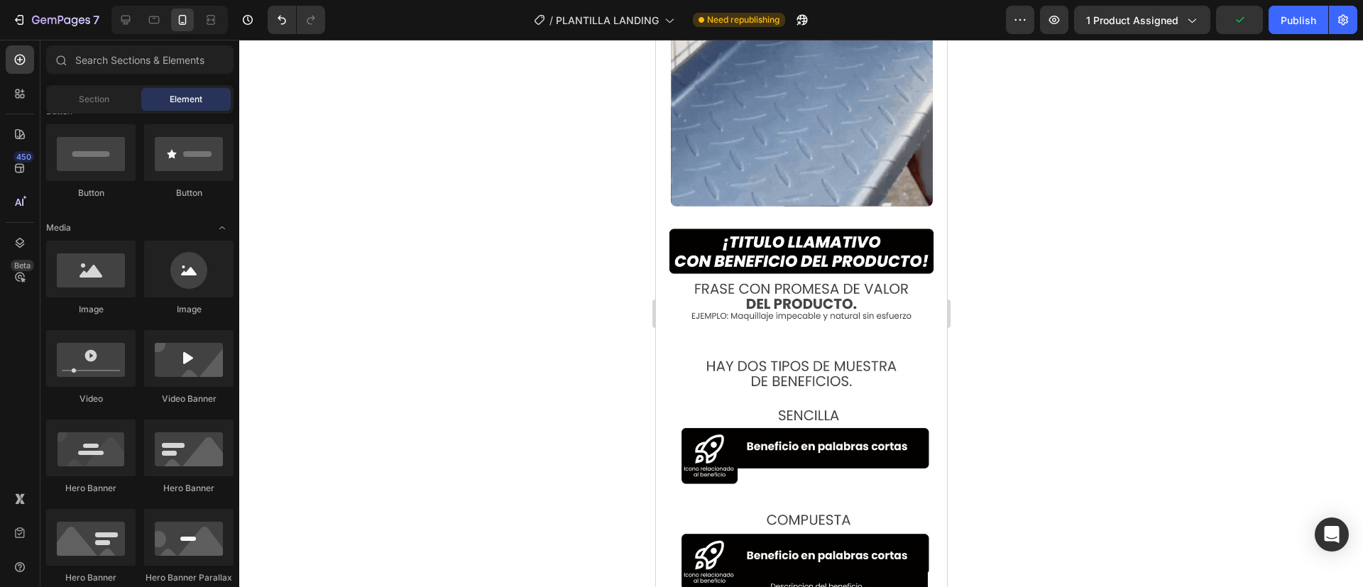
scroll to position [783, 0]
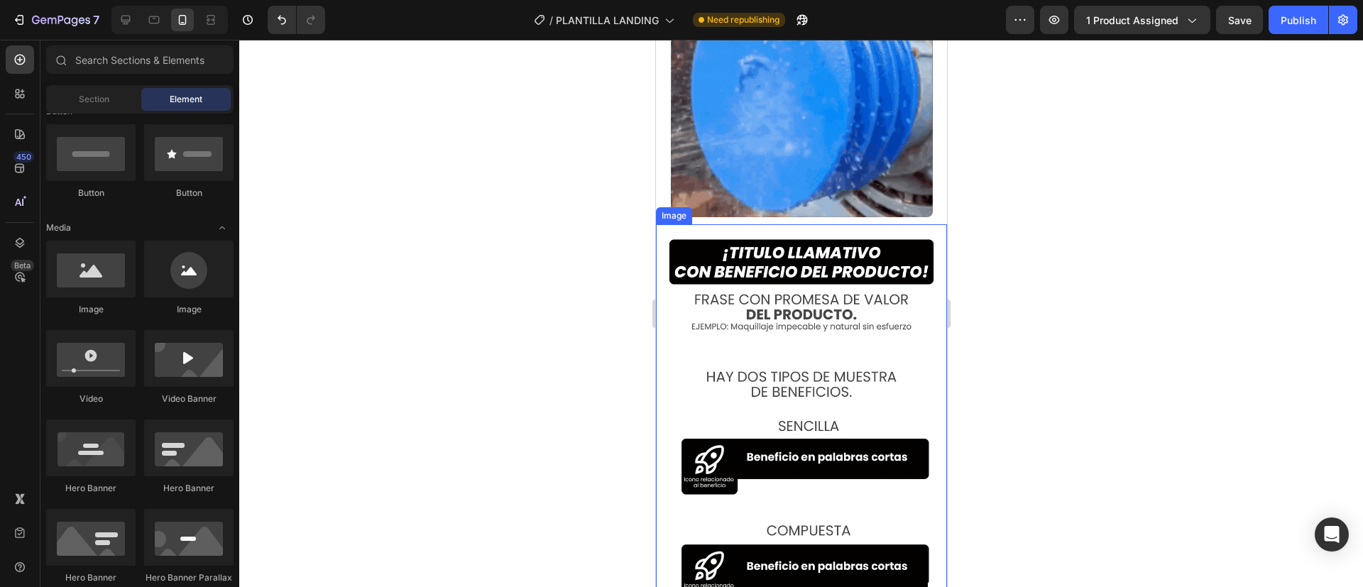
click at [700, 298] on img at bounding box center [800, 458] width 291 height 469
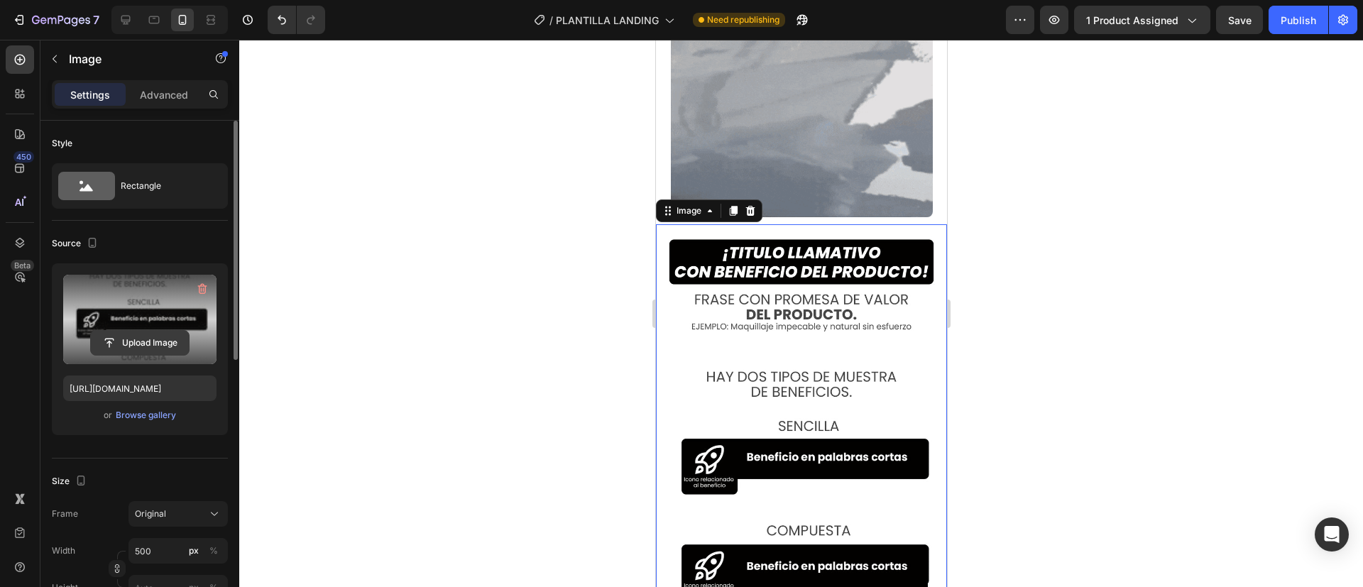
click at [129, 351] on input "file" at bounding box center [140, 343] width 98 height 24
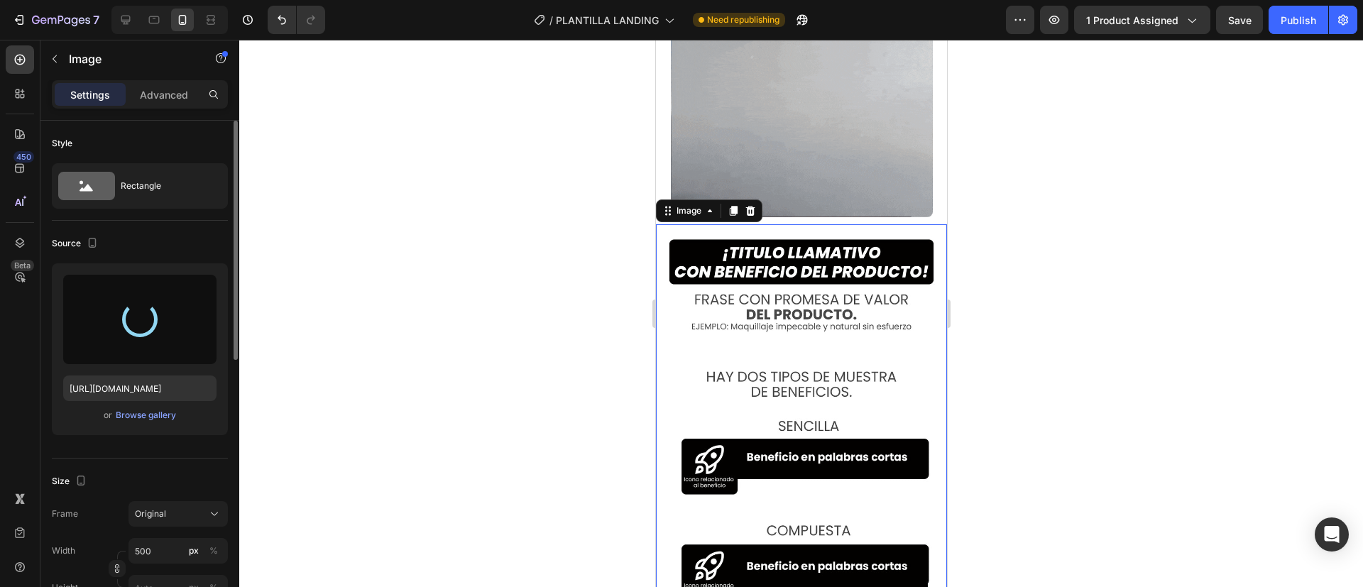
type input "https://cdn.shopify.com/s/files/1/0922/5283/2041/files/gempages_573333860503258…"
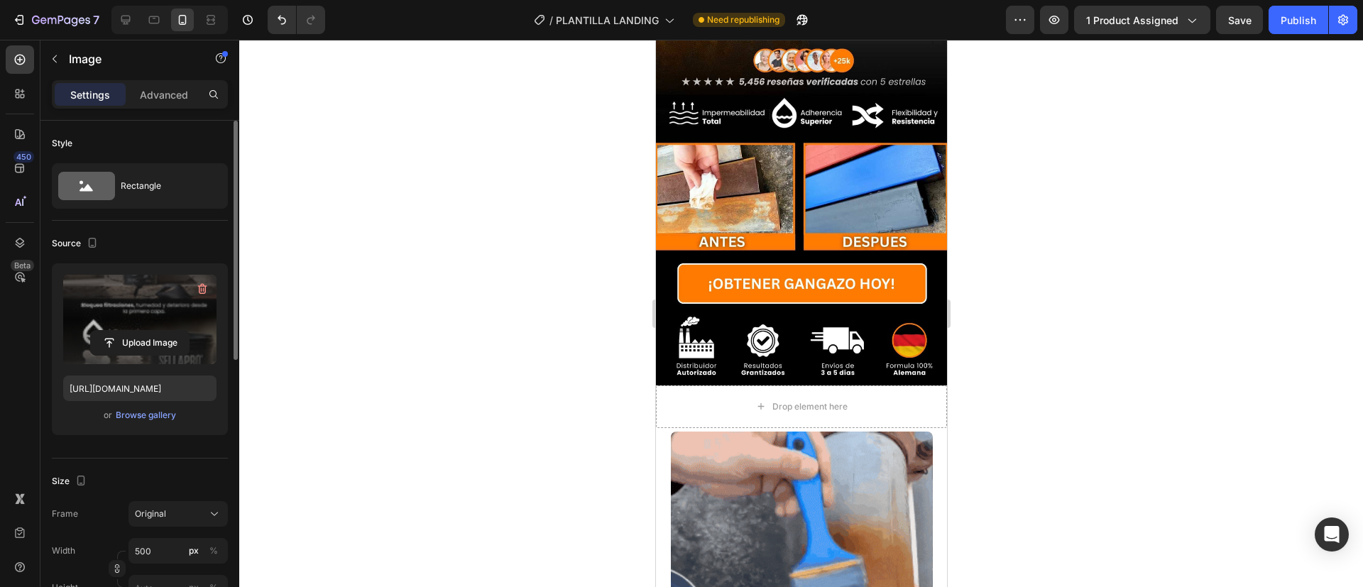
scroll to position [598, 0]
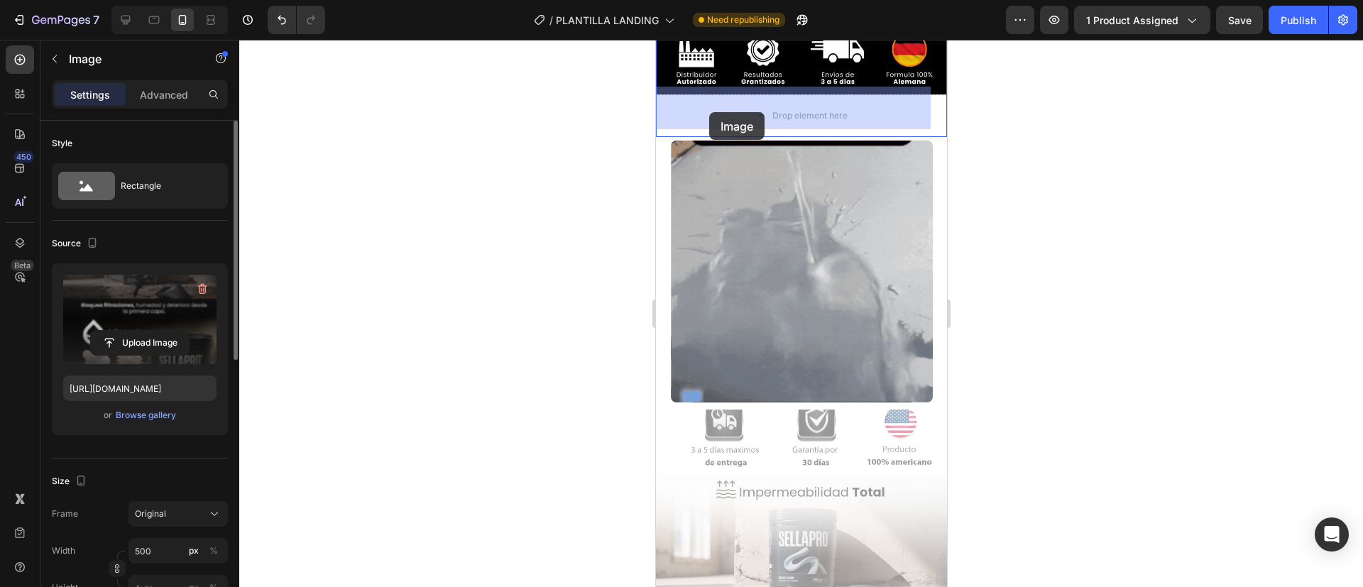
drag, startPoint x: 688, startPoint y: 446, endPoint x: 708, endPoint y: 104, distance: 342.7
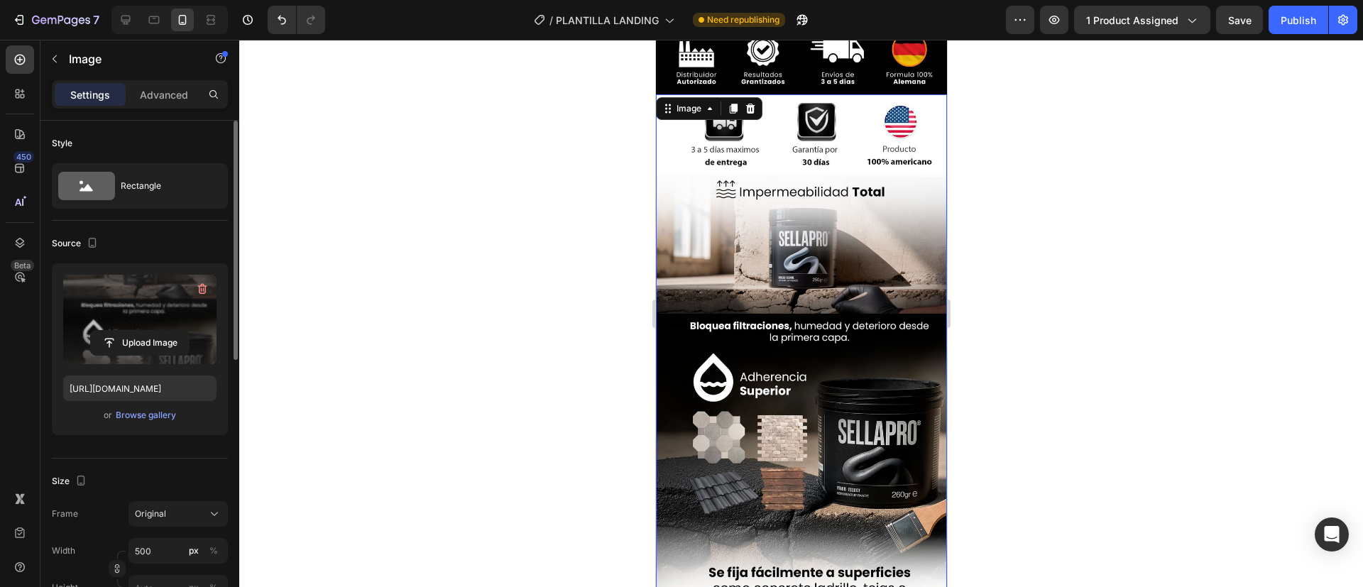
click at [1079, 234] on div at bounding box center [800, 313] width 1123 height 547
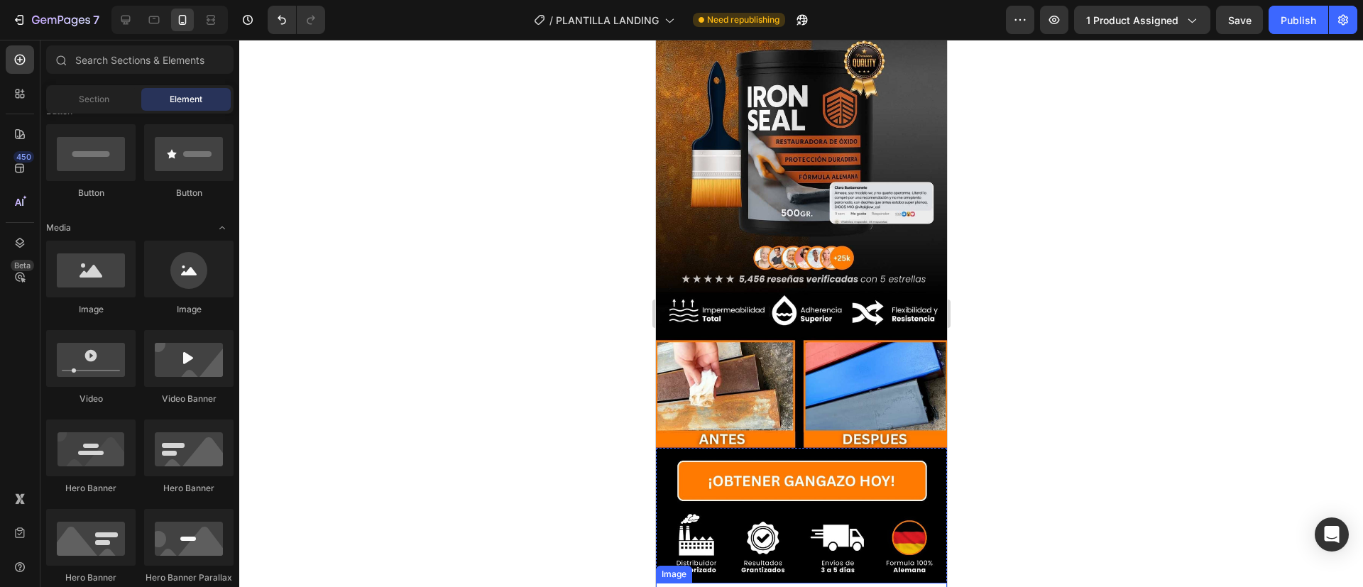
scroll to position [140, 0]
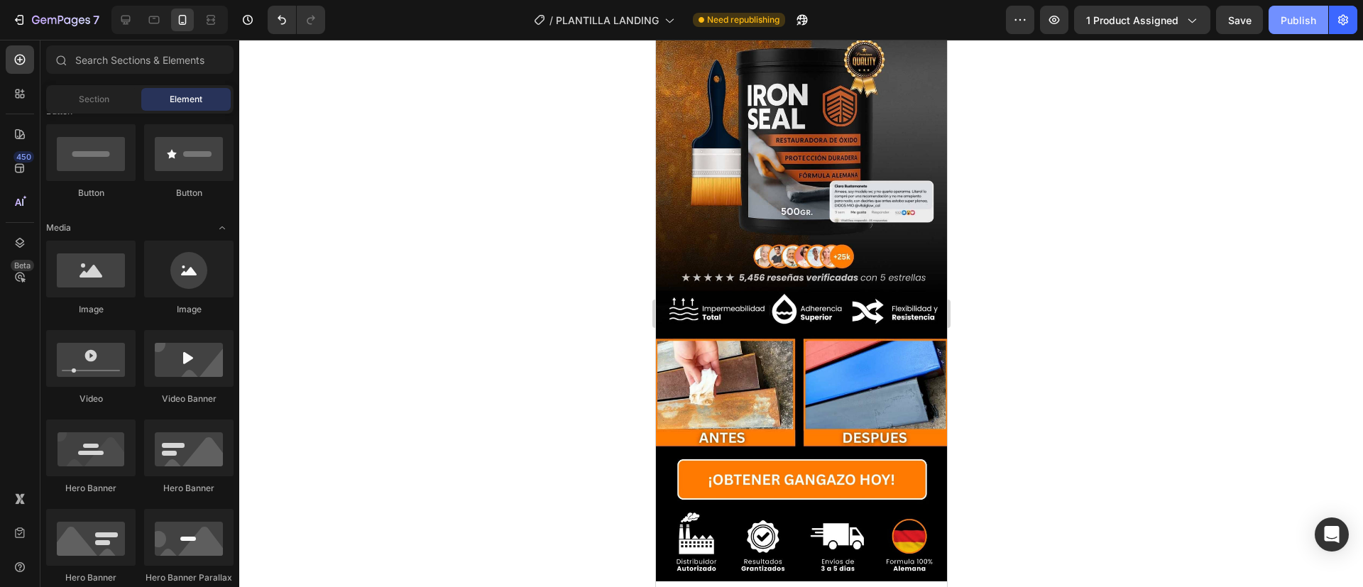
click at [1294, 21] on div "Publish" at bounding box center [1297, 20] width 35 height 15
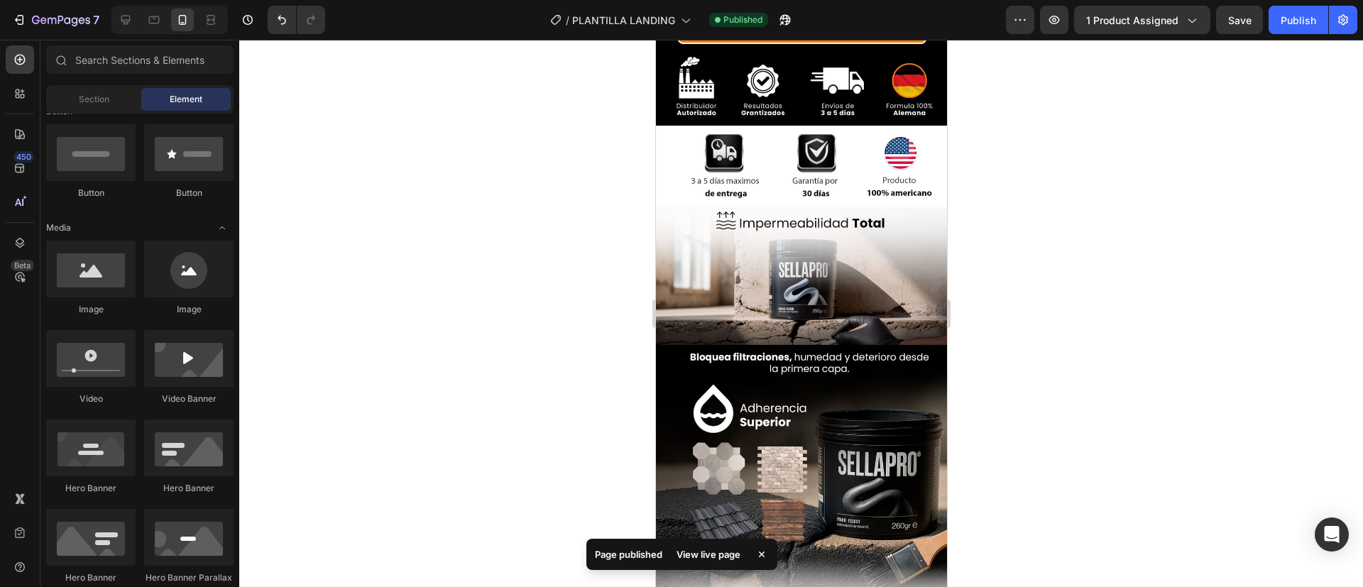
scroll to position [568, 0]
